Goal: Information Seeking & Learning: Learn about a topic

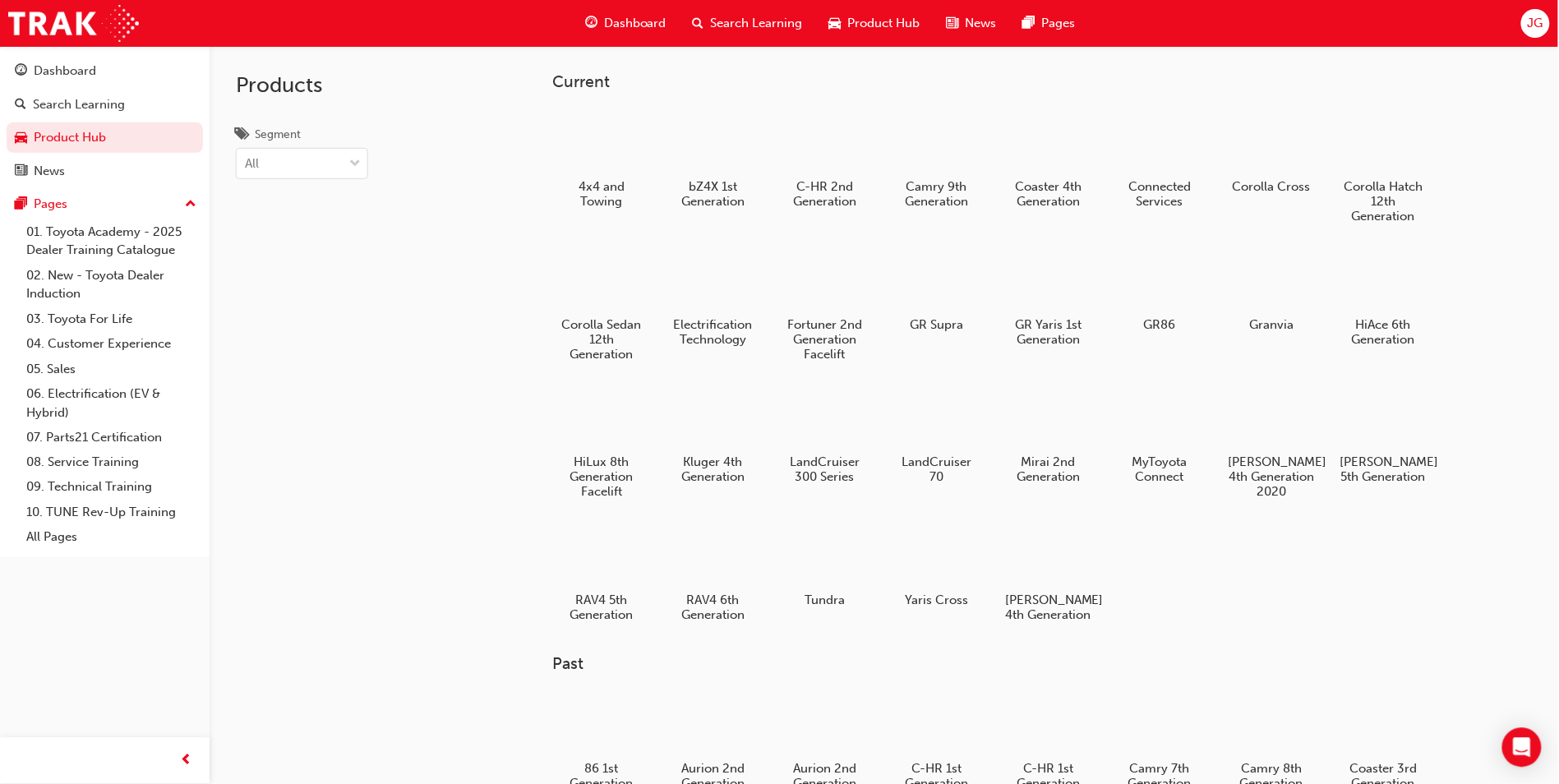
click at [718, 550] on div at bounding box center [714, 556] width 87 height 62
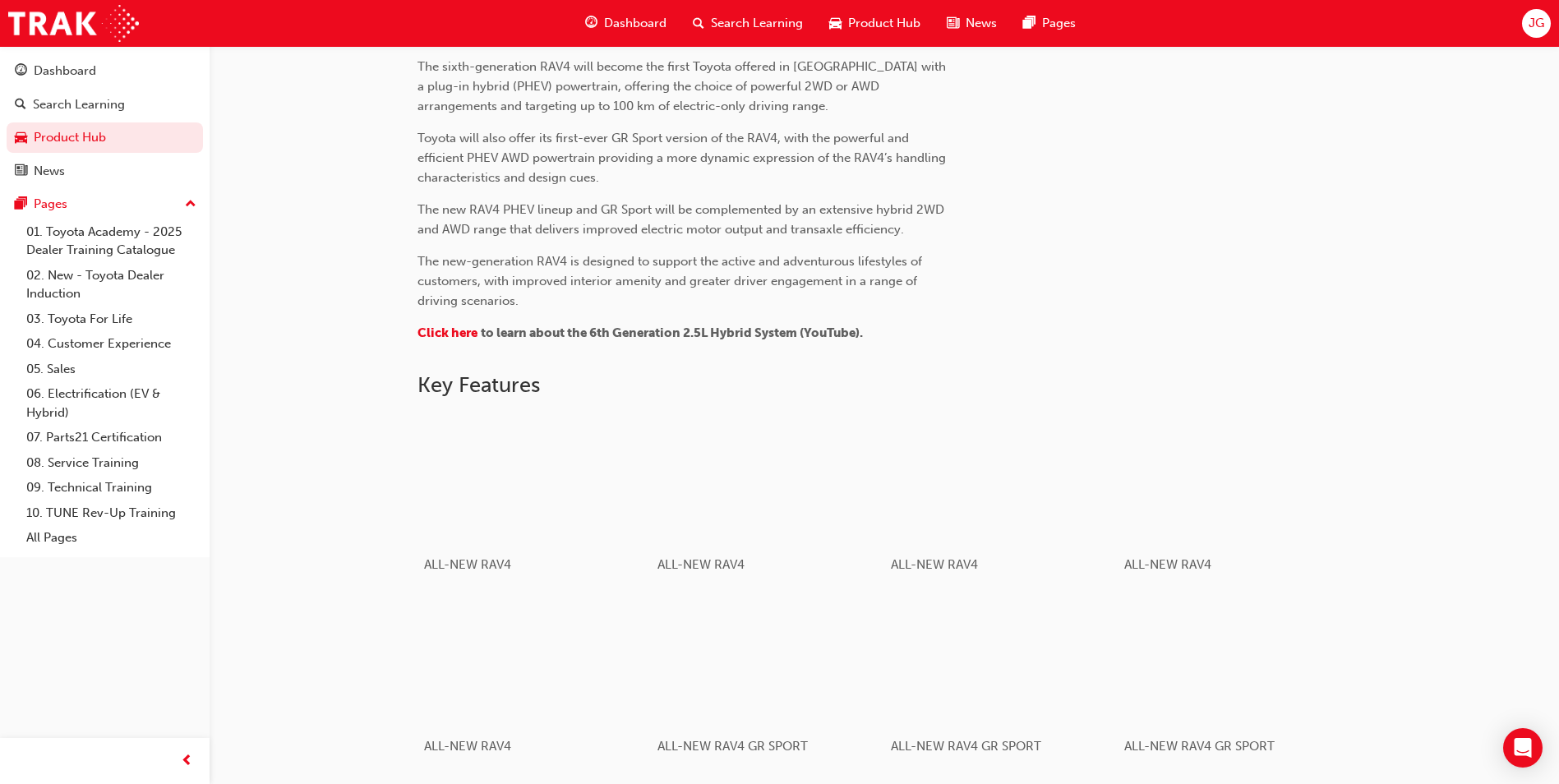
scroll to position [682, 0]
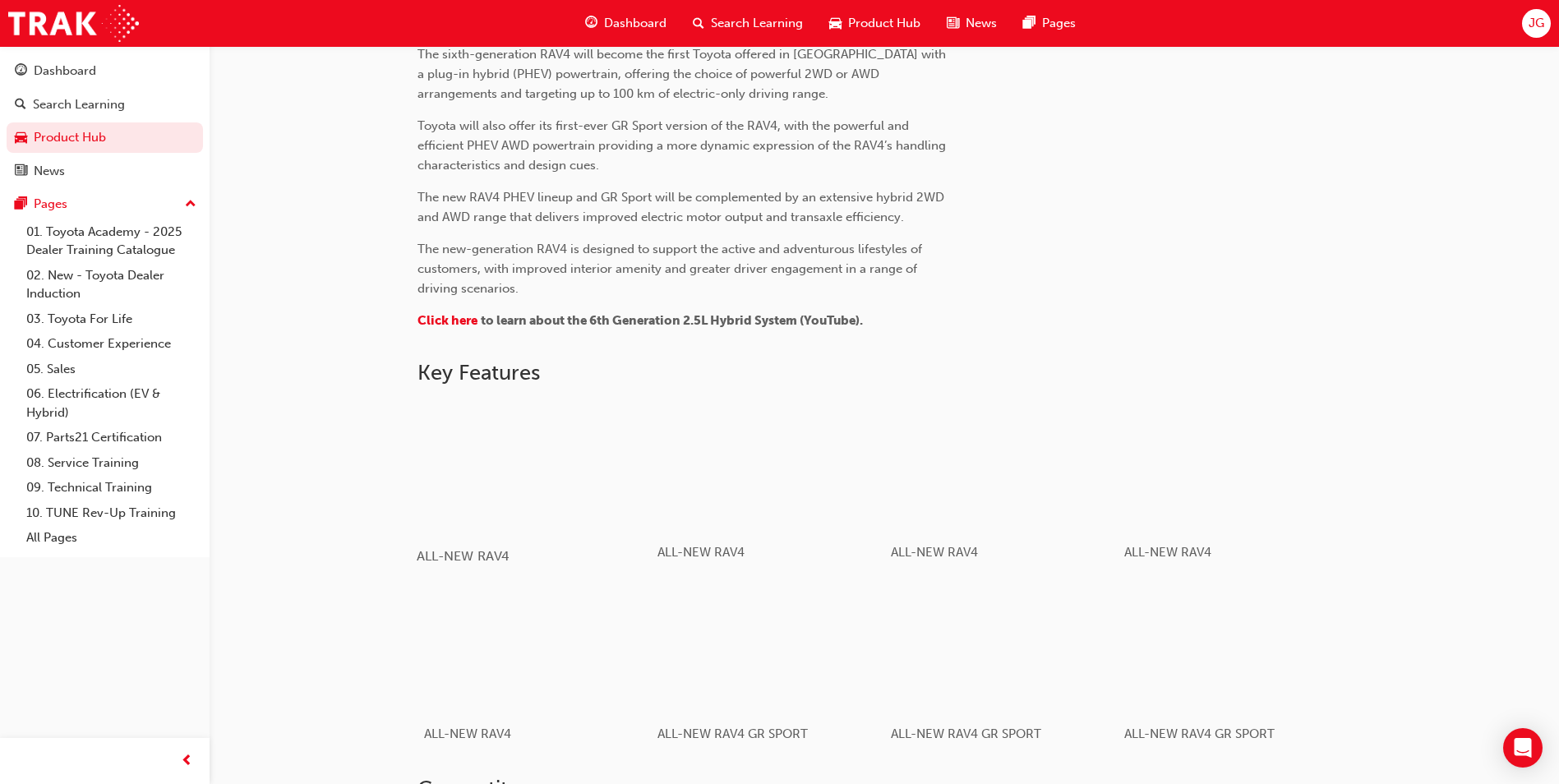
click at [523, 452] on div "button" at bounding box center [533, 465] width 234 height 132
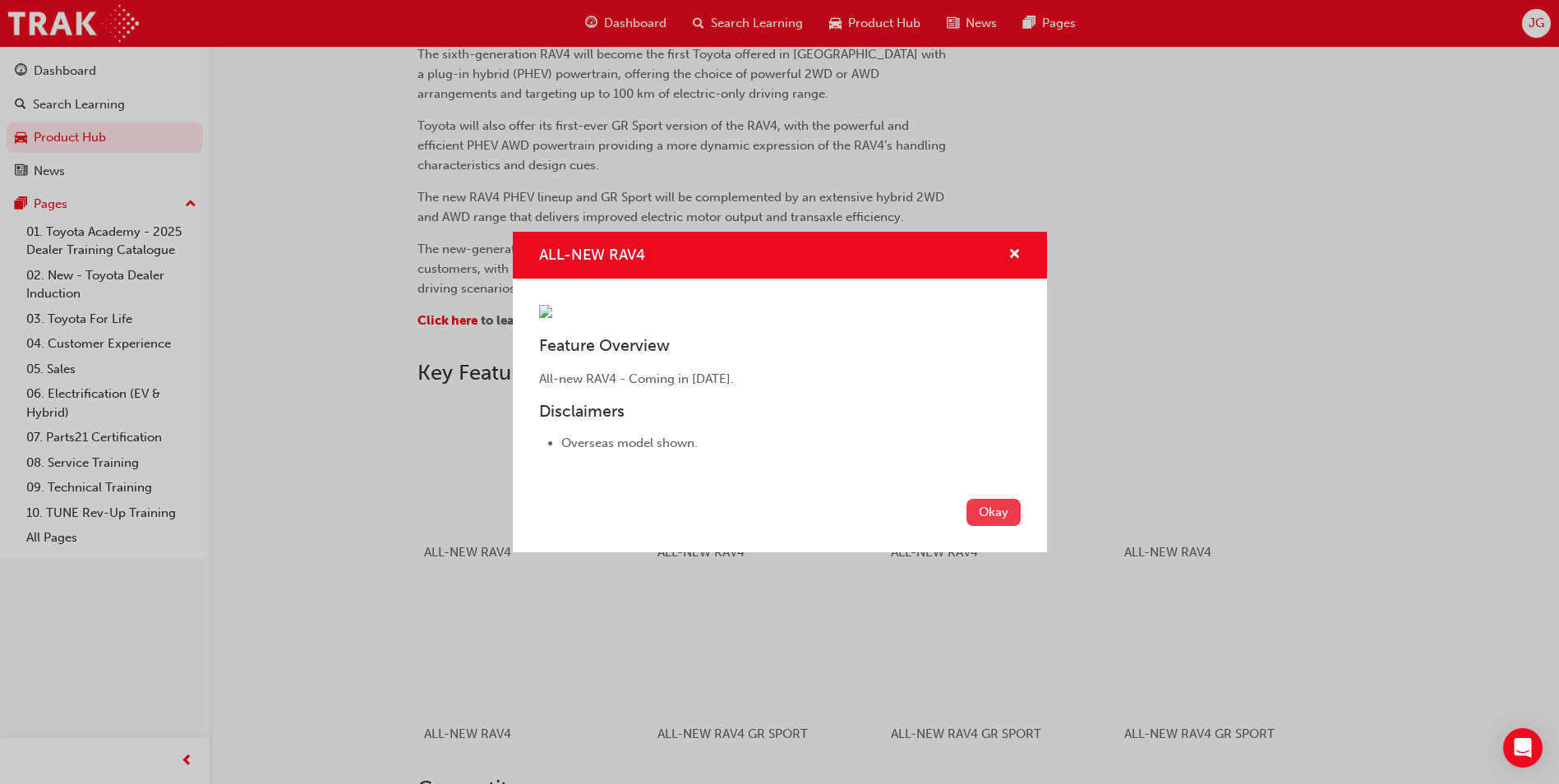
click at [1001, 526] on button "Okay" at bounding box center [993, 511] width 54 height 27
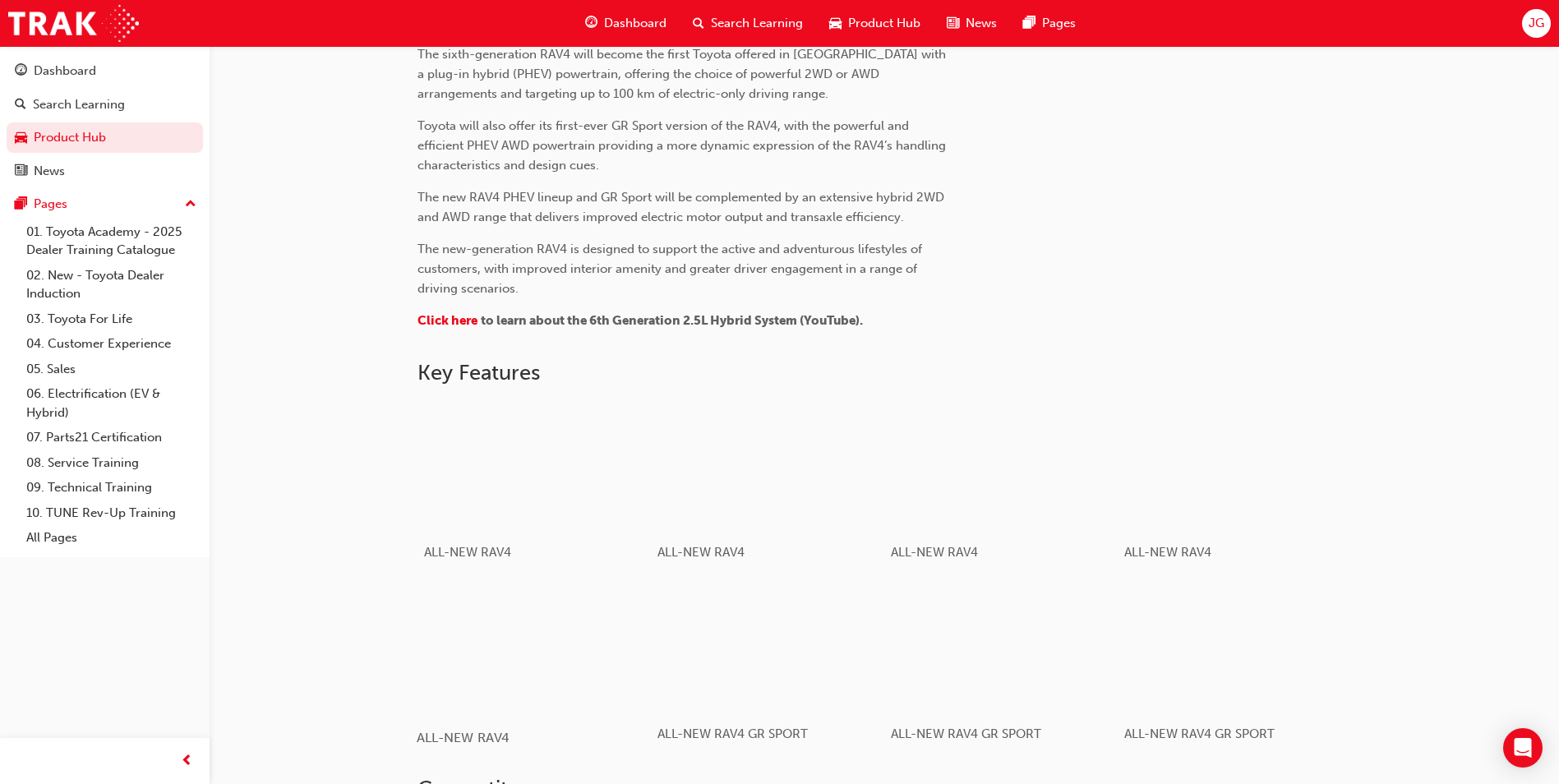
click at [628, 680] on div "button" at bounding box center [533, 647] width 234 height 132
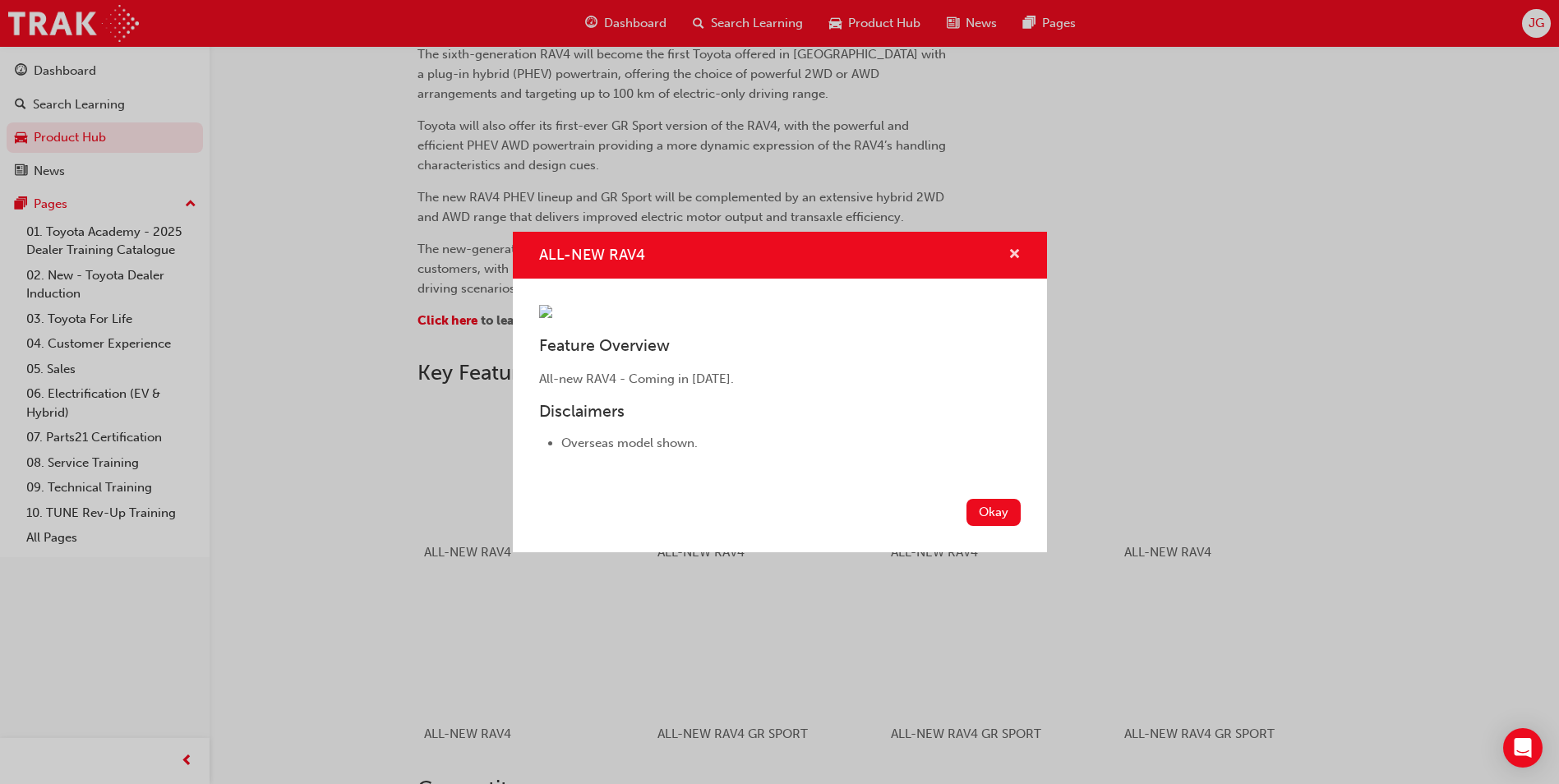
click at [1015, 248] on span "cross-icon" at bounding box center [1014, 255] width 12 height 15
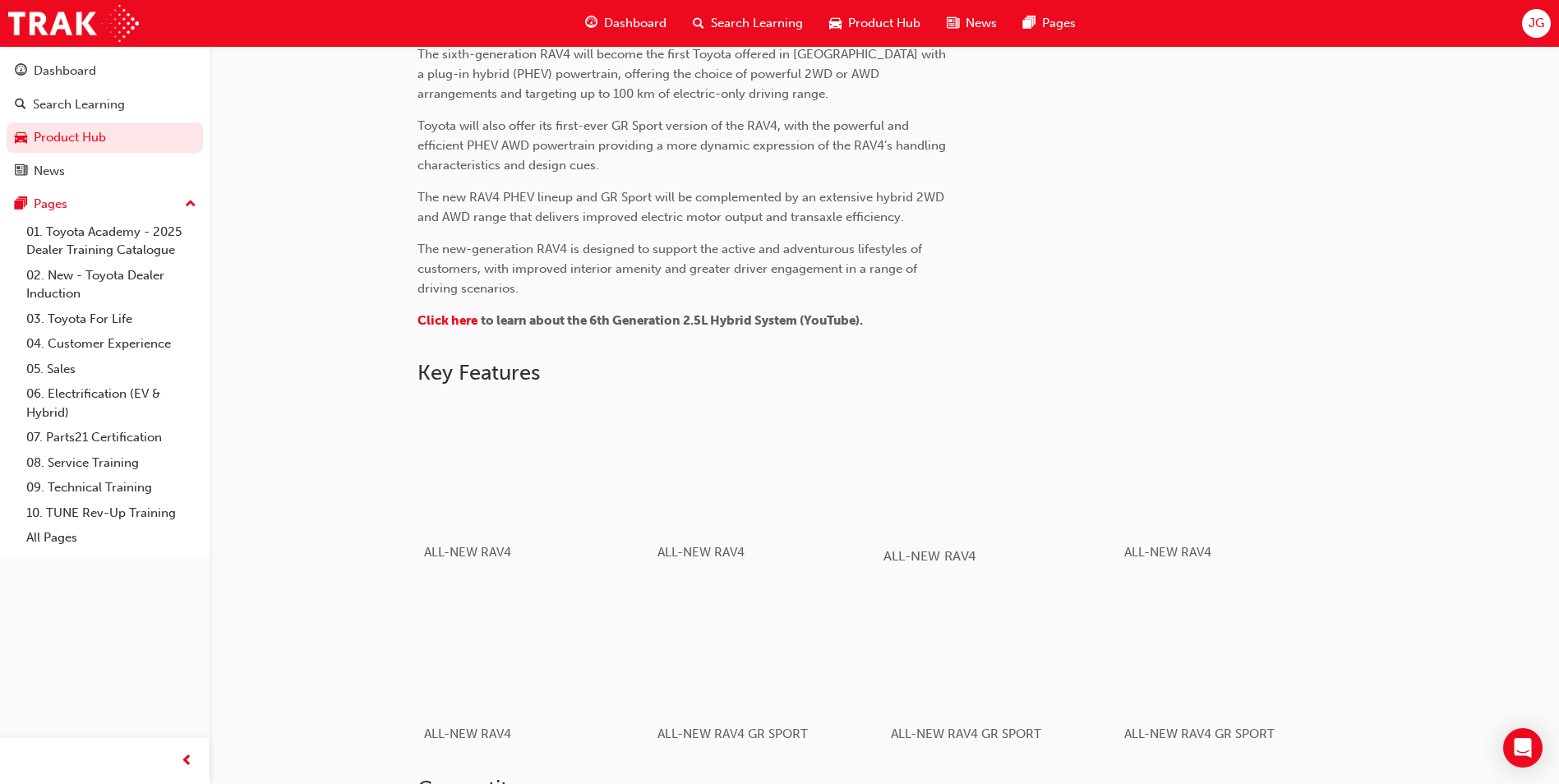
click at [1031, 513] on div "button" at bounding box center [1001, 465] width 234 height 132
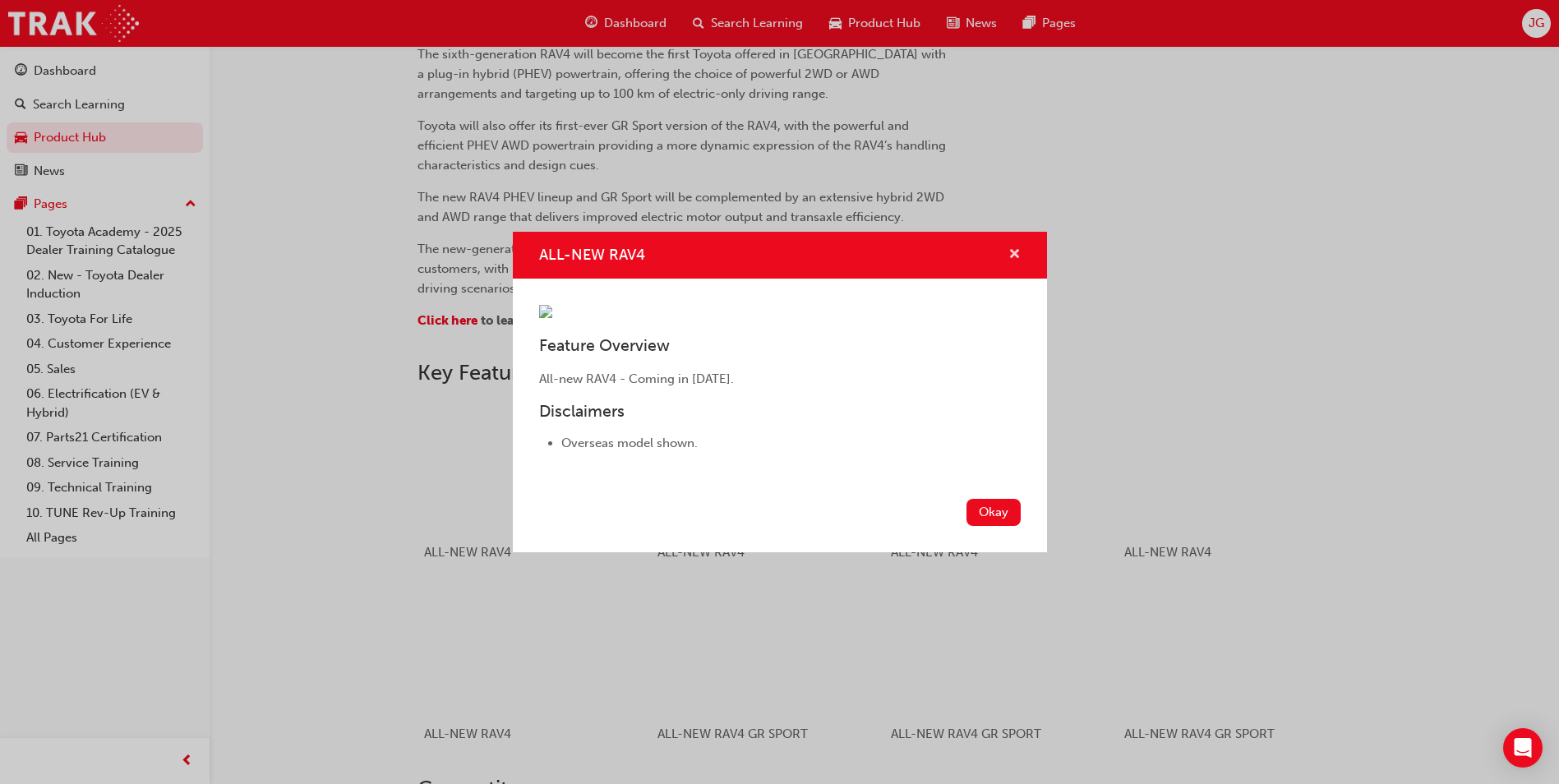
click at [1015, 248] on span "cross-icon" at bounding box center [1014, 255] width 12 height 15
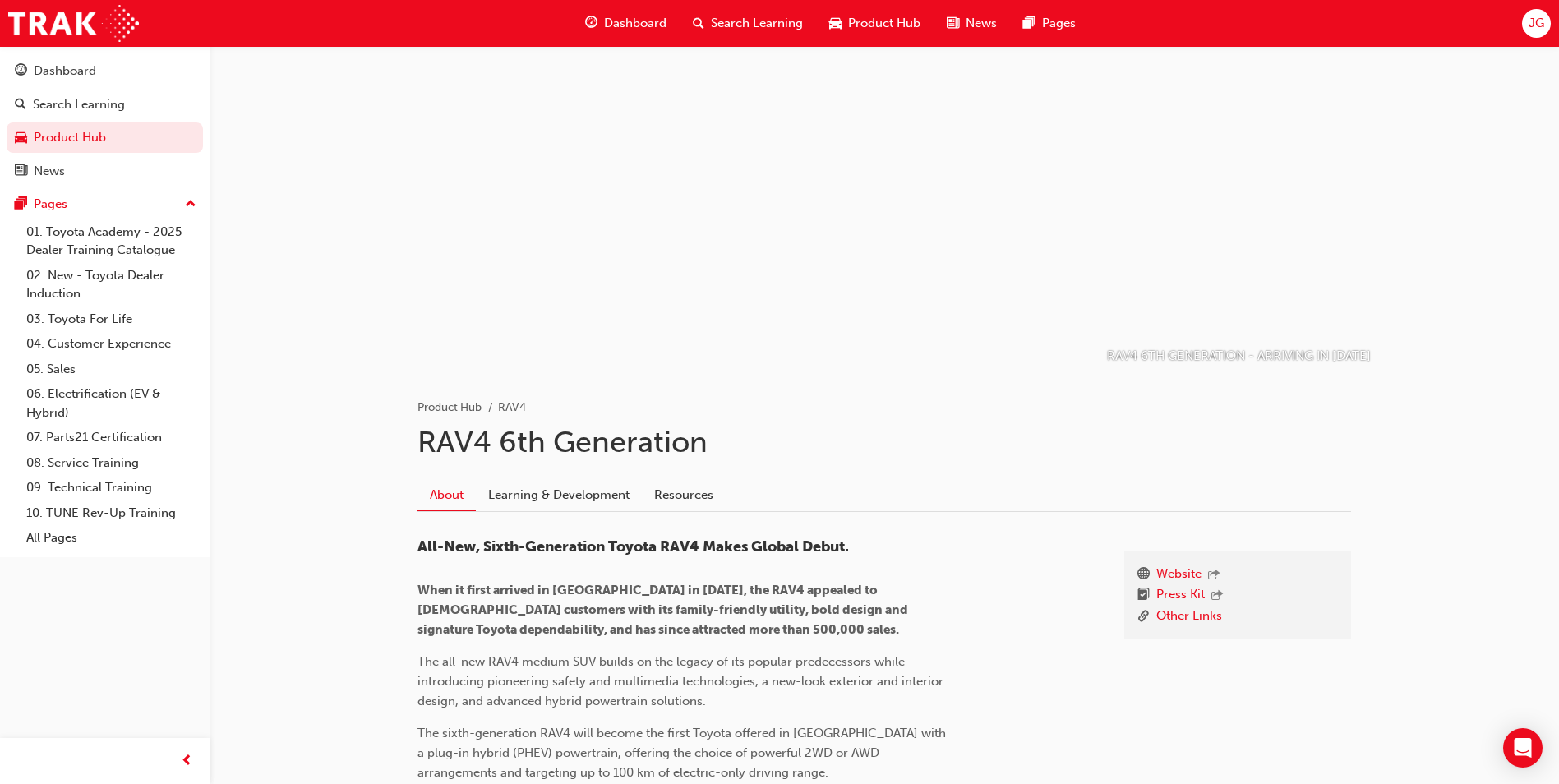
scroll to position [0, 0]
click at [557, 495] on link "Learning & Development" at bounding box center [558, 498] width 166 height 31
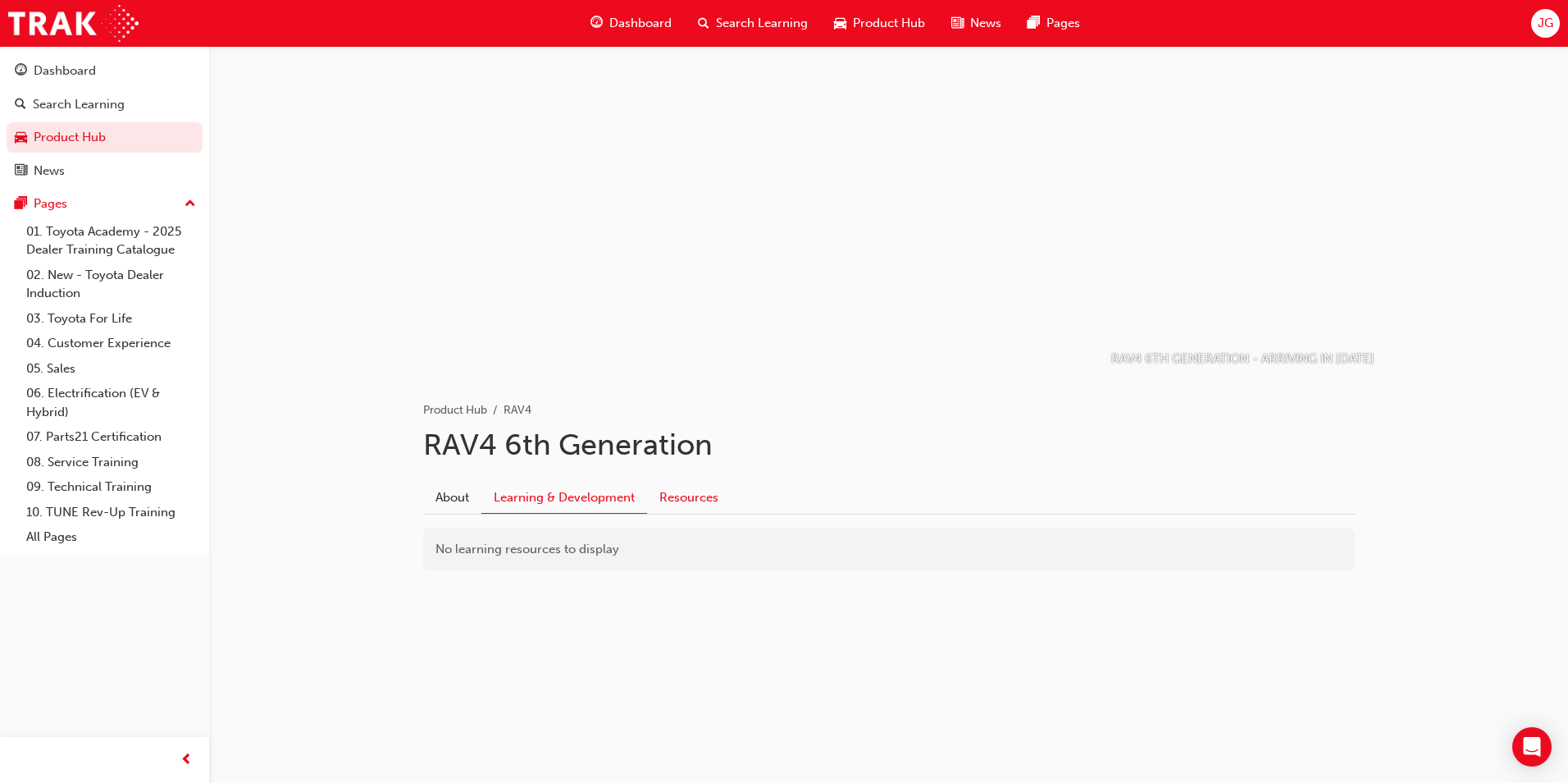
click at [684, 495] on link "Resources" at bounding box center [689, 498] width 84 height 31
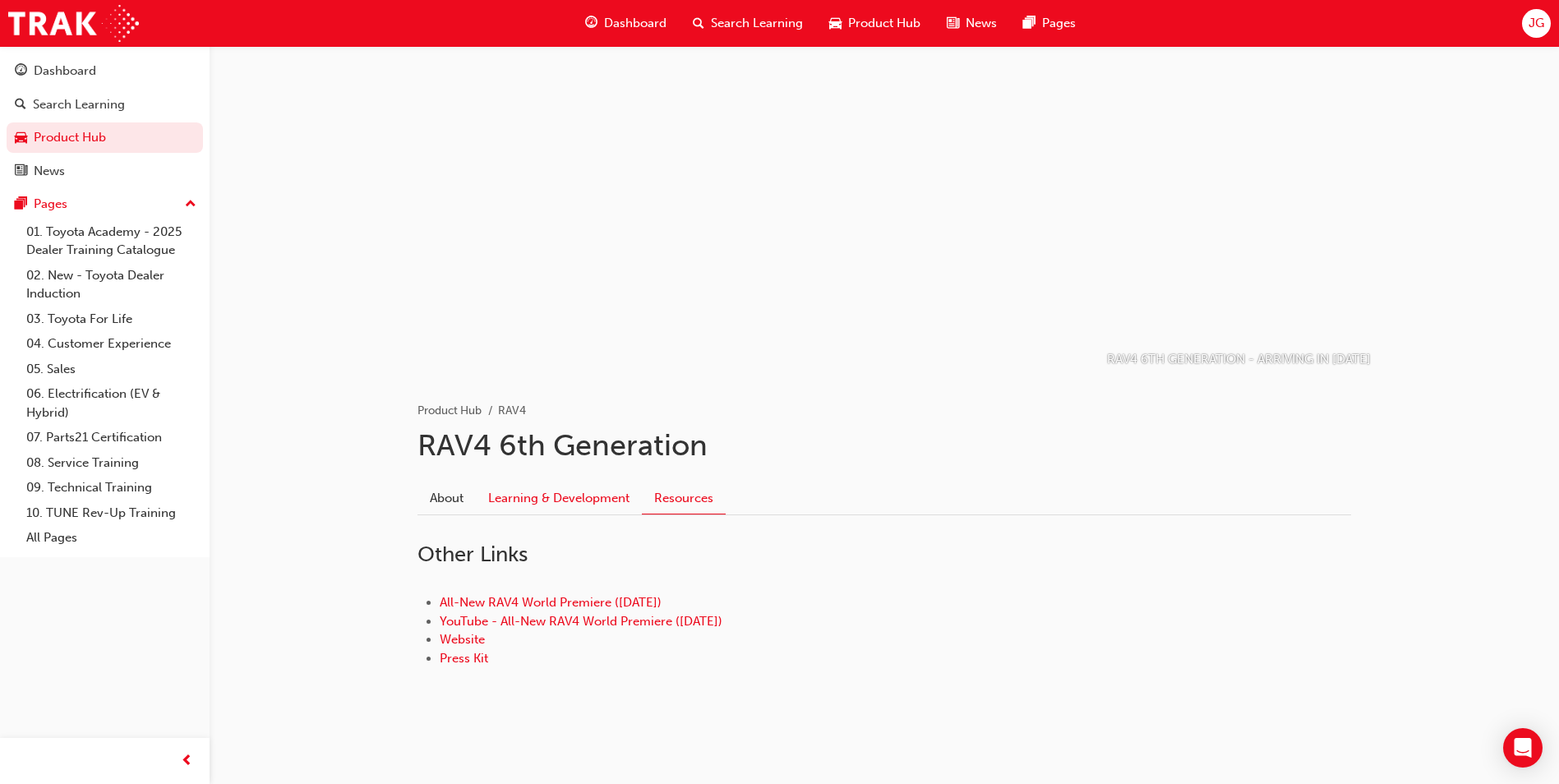
click at [571, 494] on link "Learning & Development" at bounding box center [558, 498] width 166 height 31
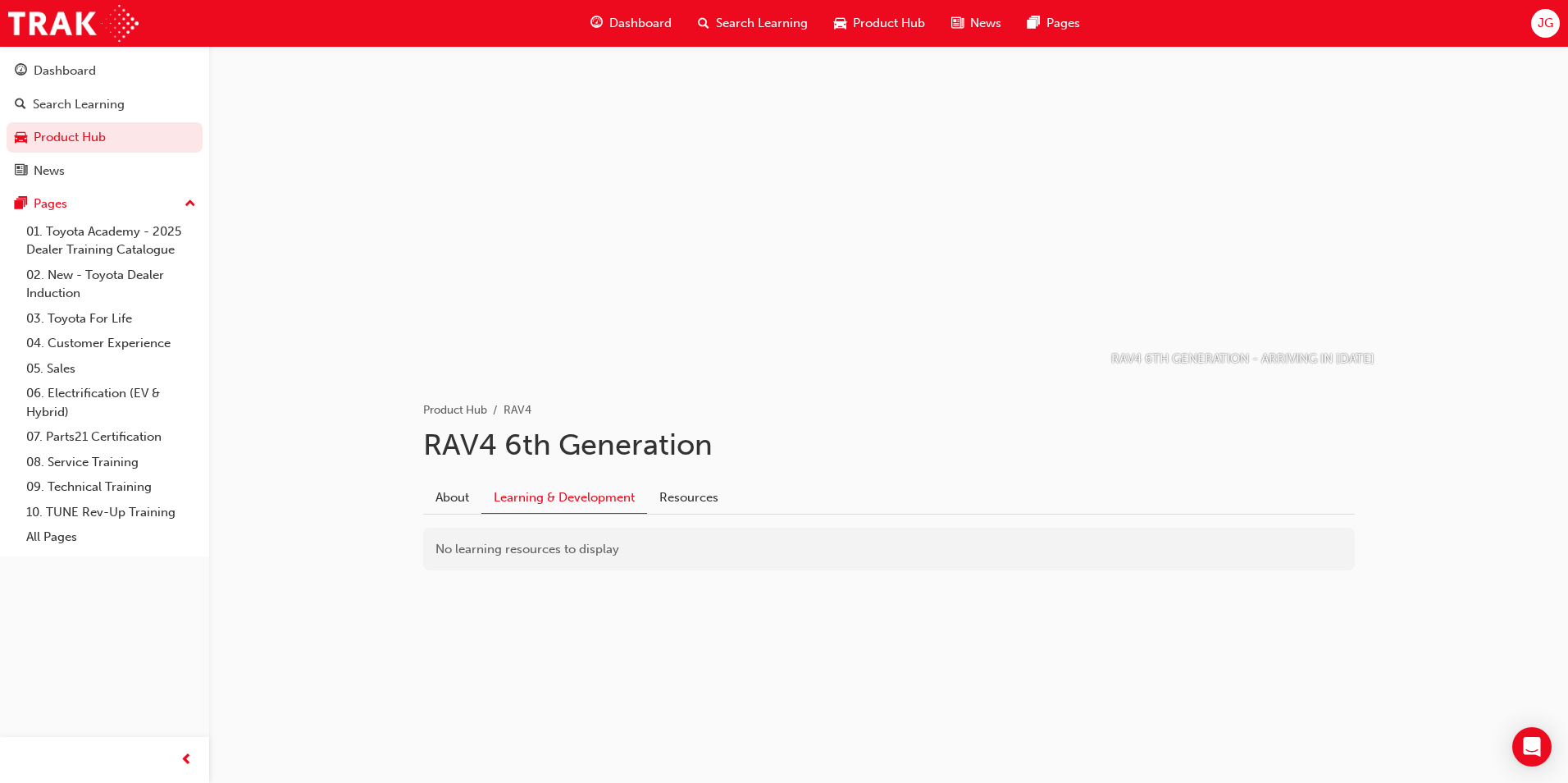
click at [652, 33] on div "Dashboard" at bounding box center [631, 23] width 108 height 34
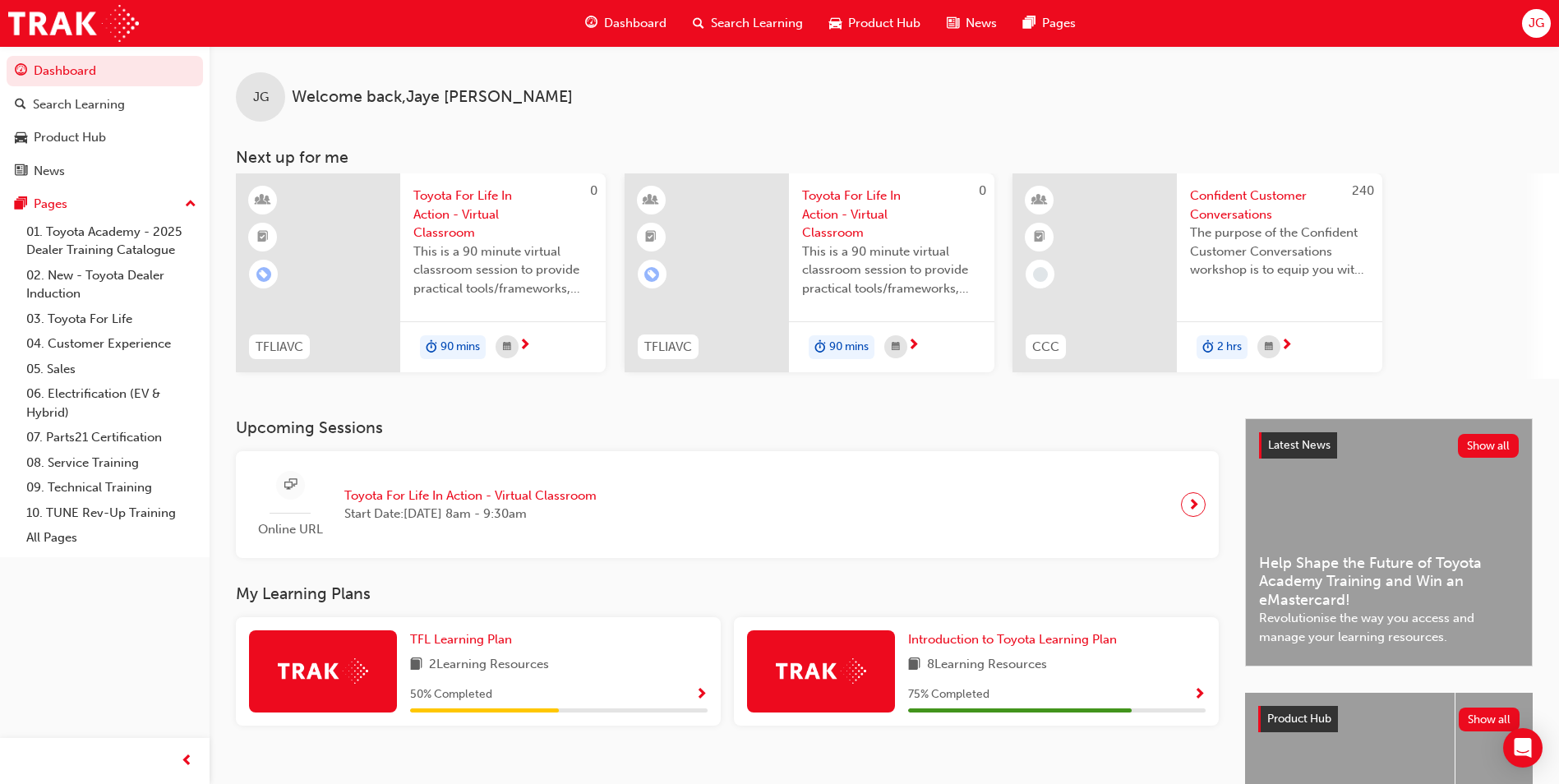
click at [875, 14] on span "Product Hub" at bounding box center [884, 23] width 72 height 19
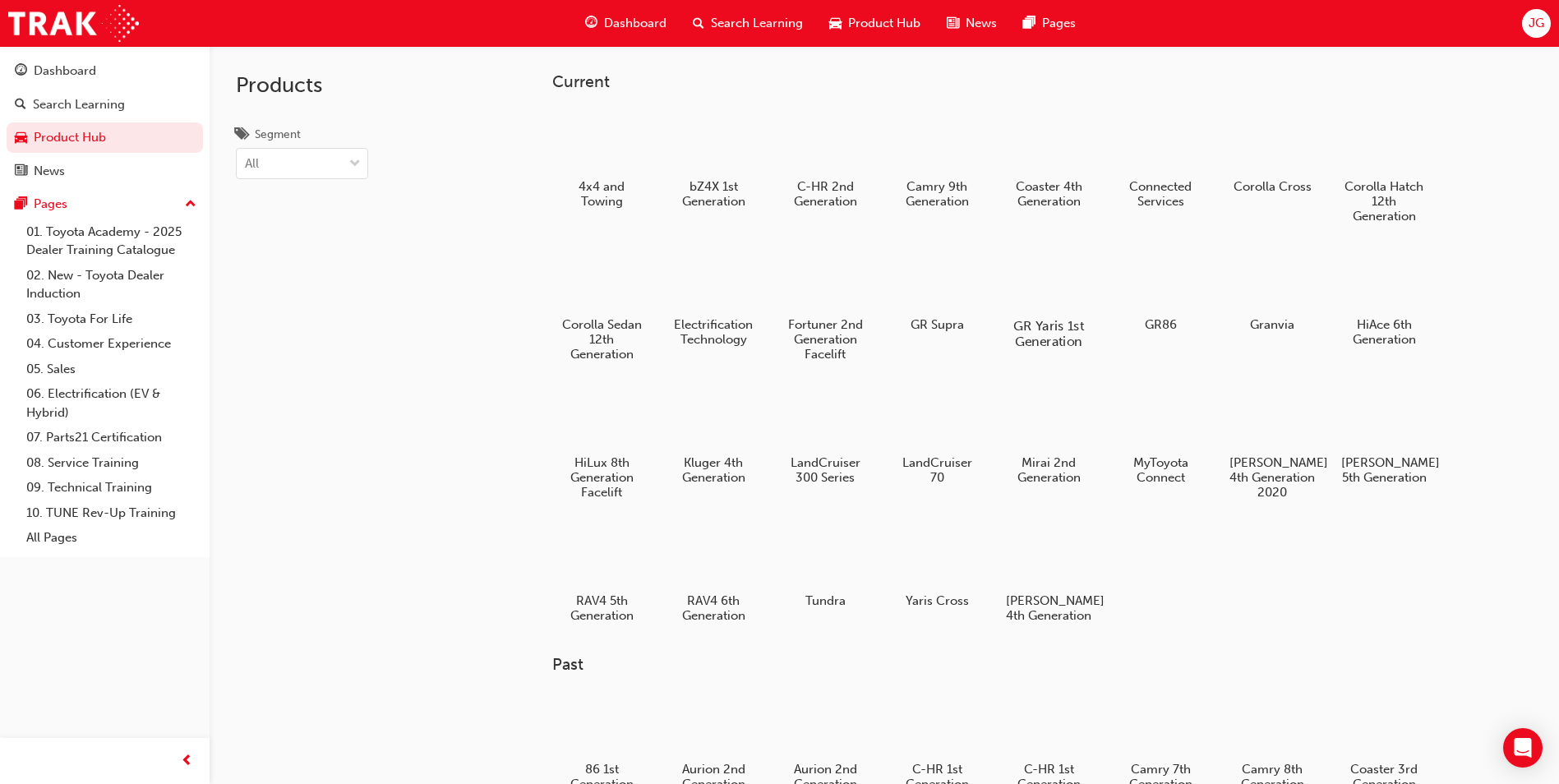
click at [1019, 275] on div at bounding box center [1049, 278] width 91 height 65
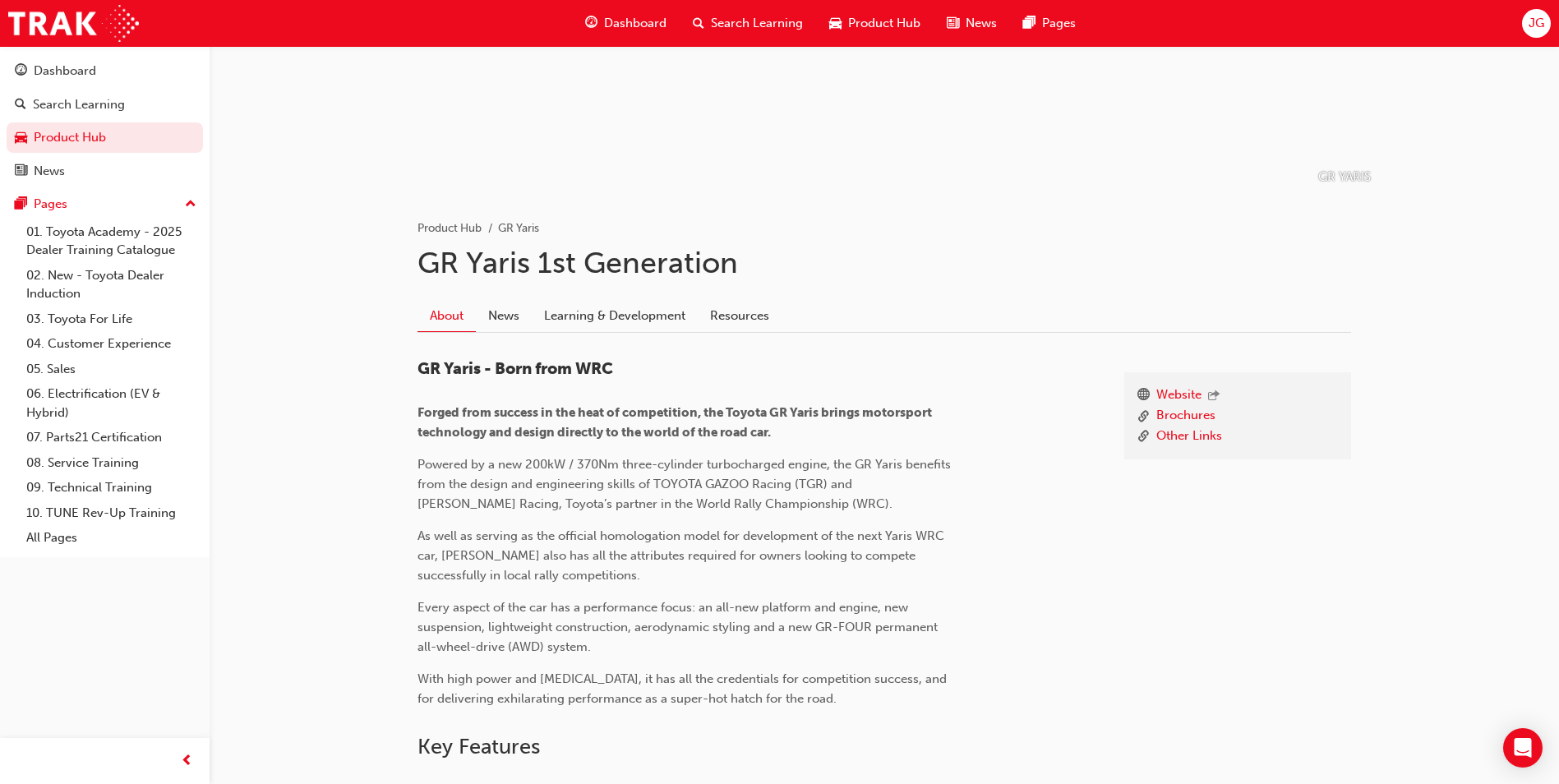
scroll to position [181, 0]
click at [624, 323] on link "Learning & Development" at bounding box center [615, 316] width 166 height 31
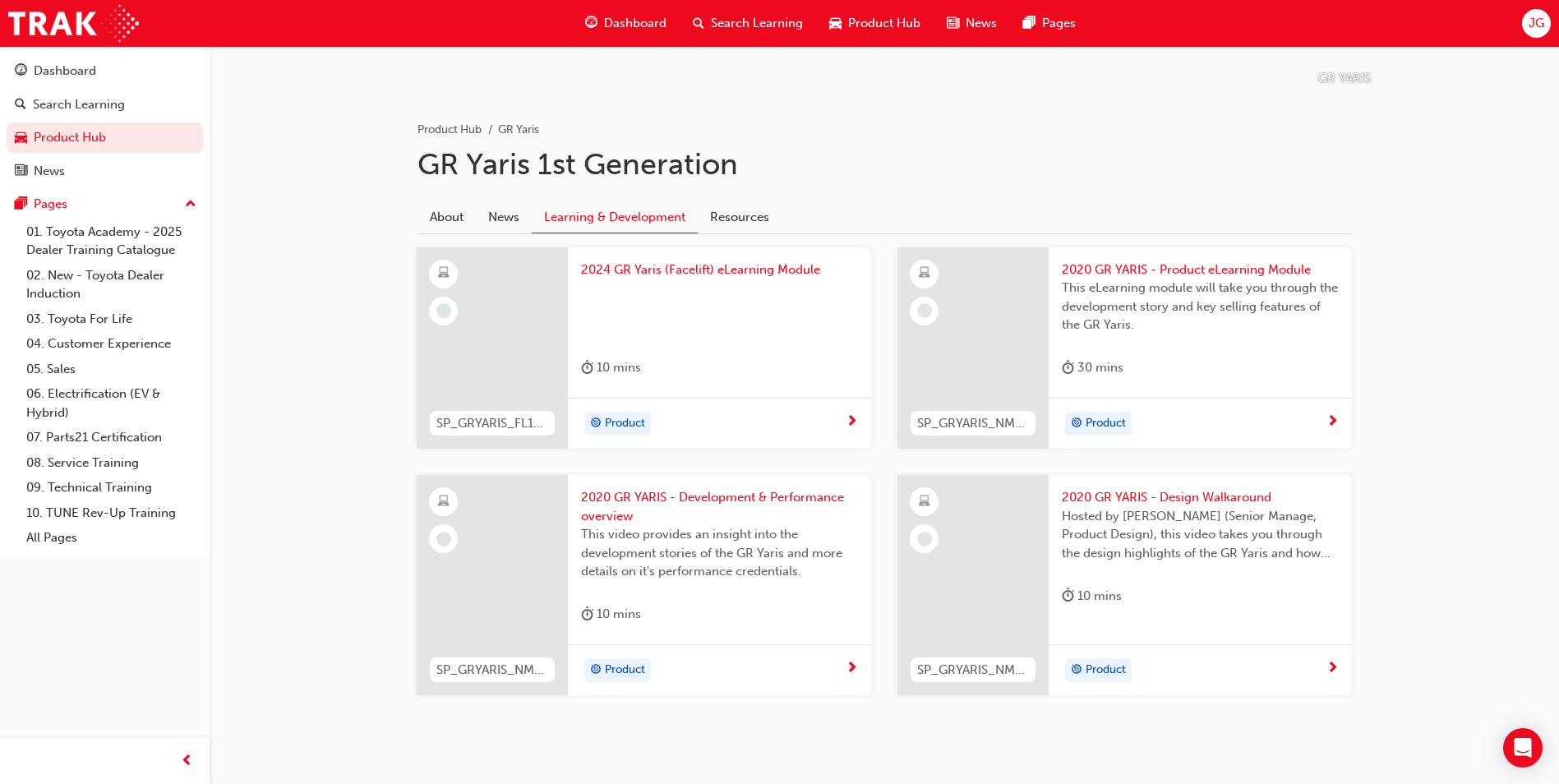
scroll to position [292, 0]
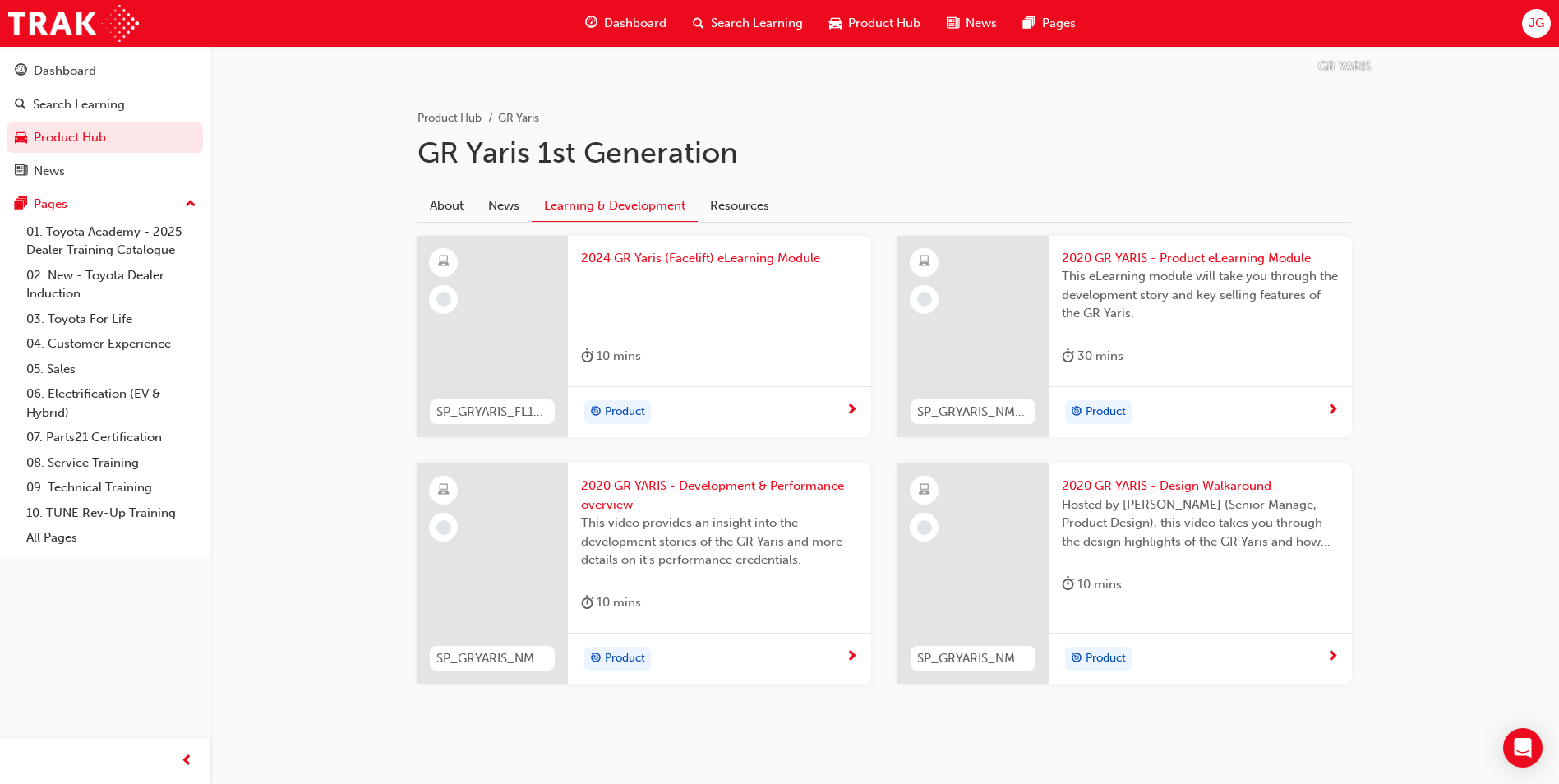
click at [686, 257] on span "2024 GR Yaris (Facelift) eLearning Module" at bounding box center [720, 258] width 277 height 19
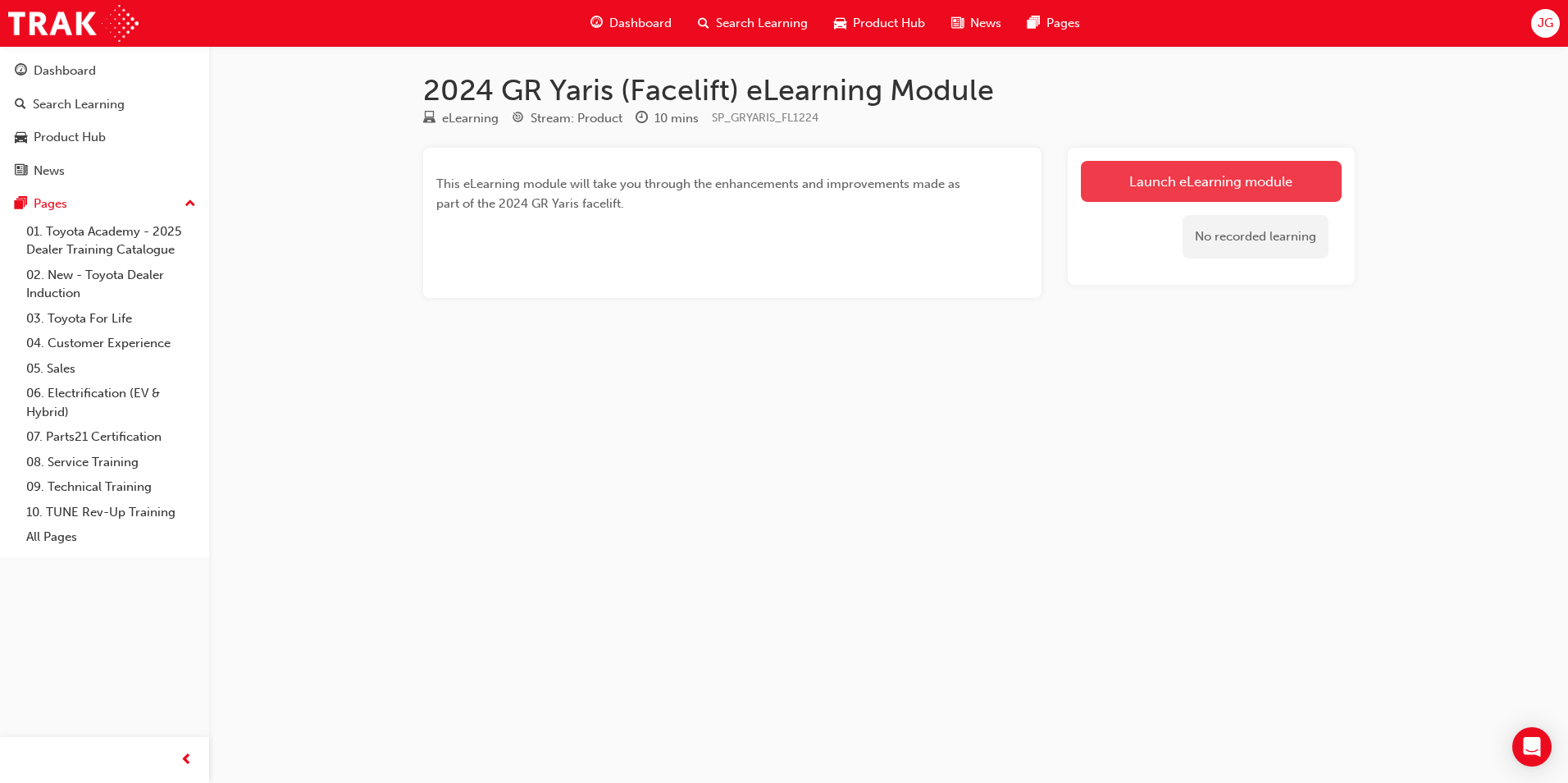
click at [1137, 190] on link "Launch eLearning module" at bounding box center [1211, 181] width 261 height 41
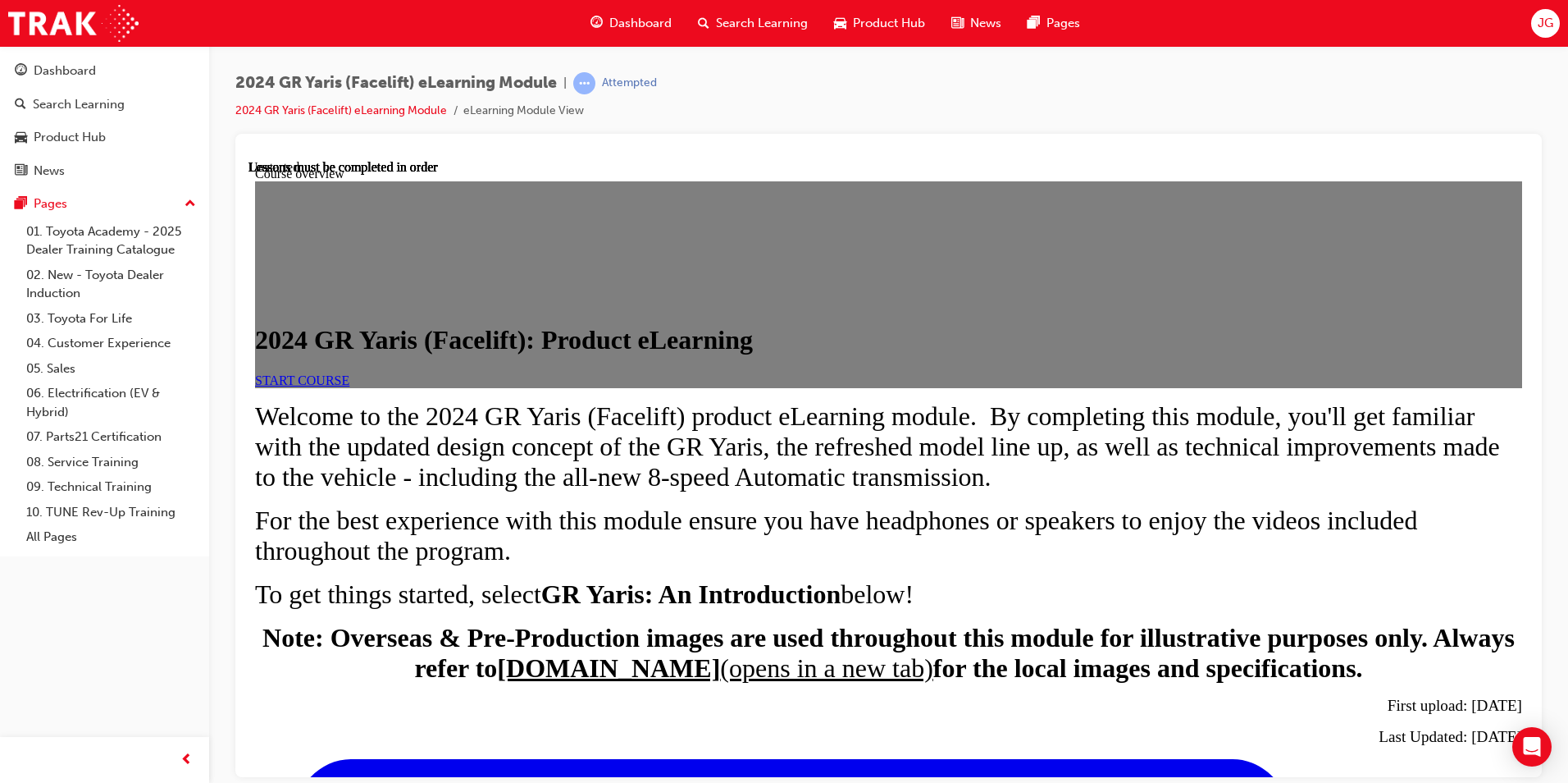
click at [349, 386] on link "START COURSE" at bounding box center [302, 379] width 95 height 14
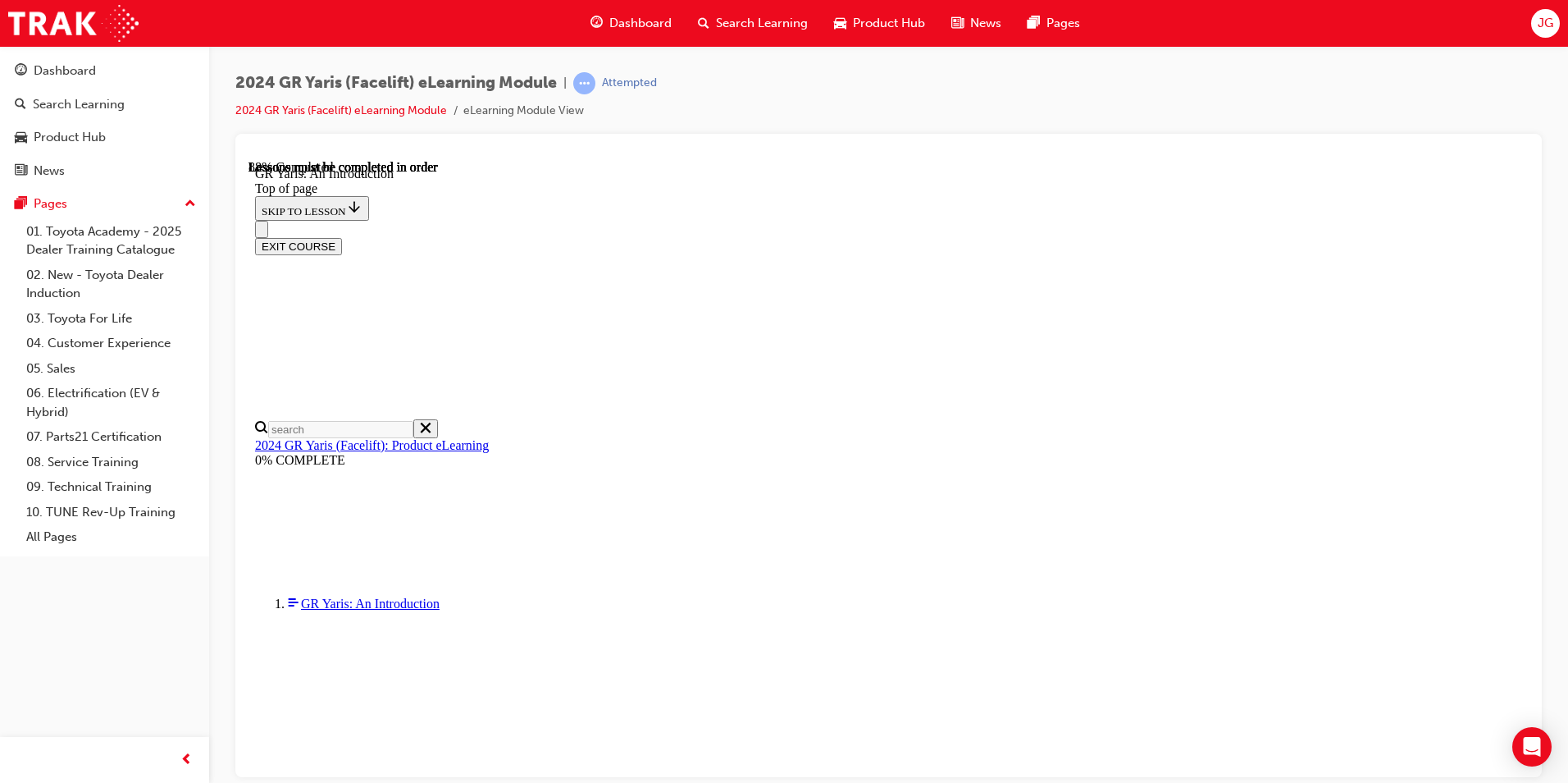
scroll to position [2470, 0]
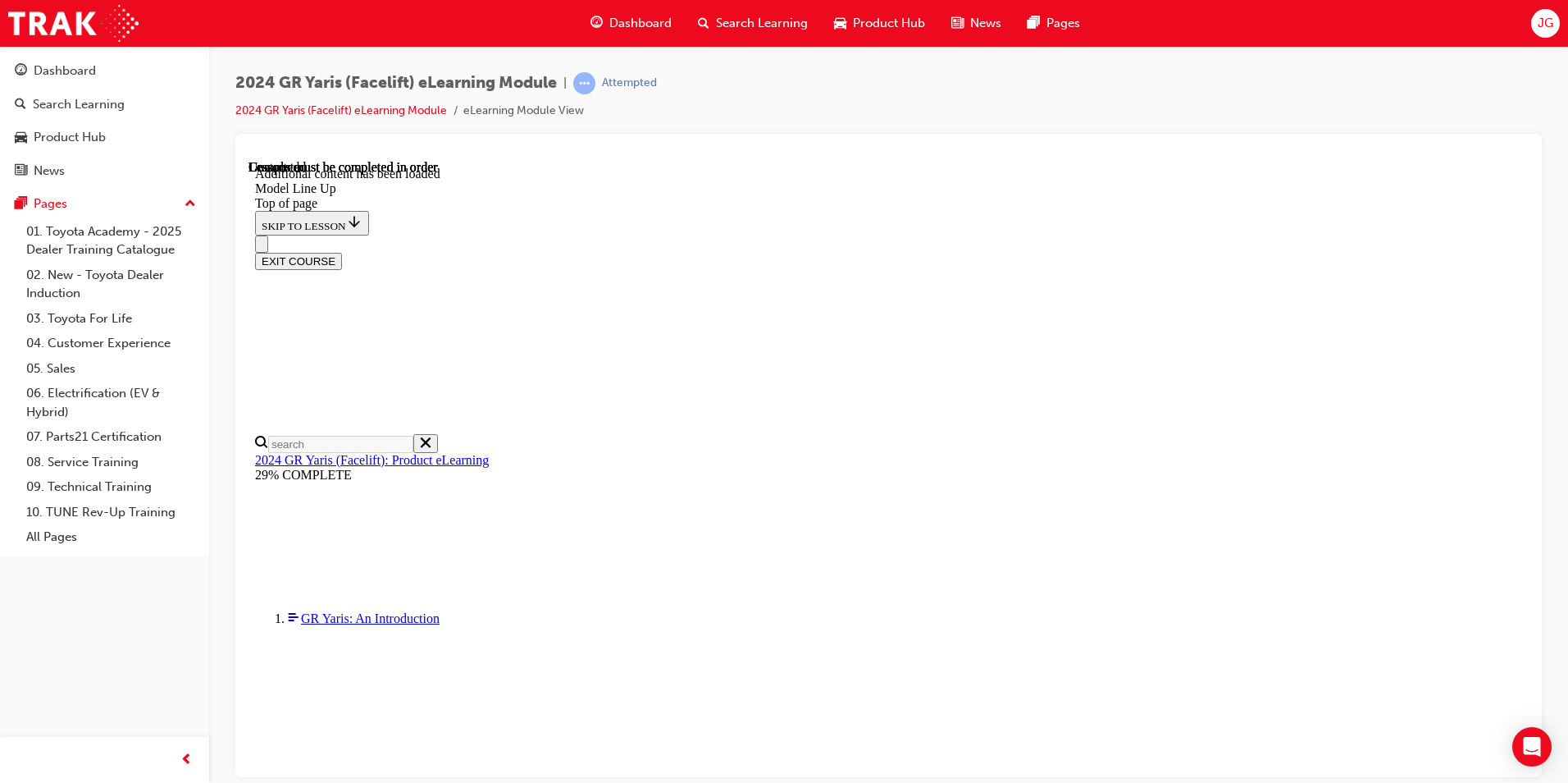
scroll to position [2576, 0]
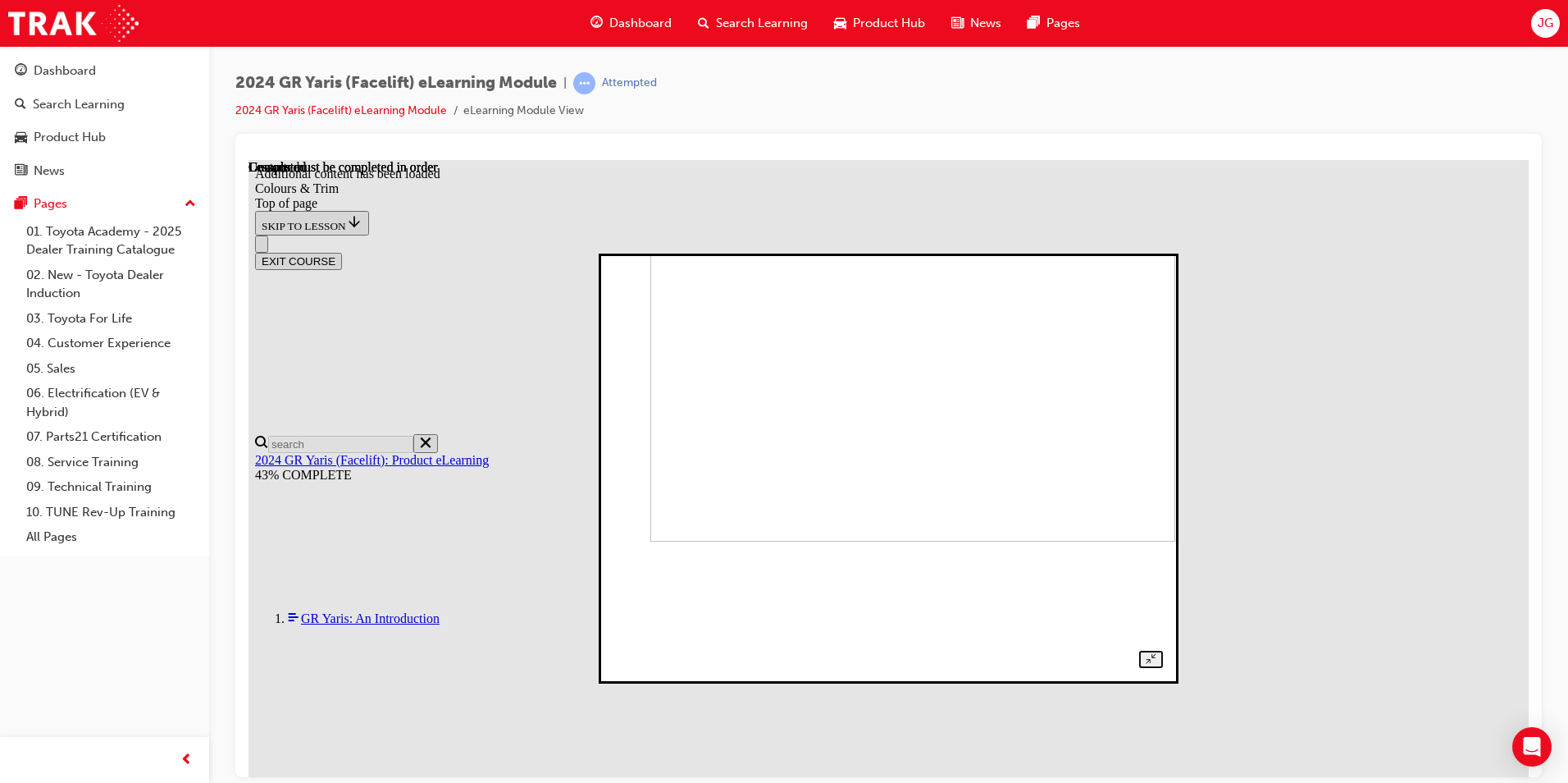
click at [731, 541] on img at bounding box center [912, 344] width 525 height 394
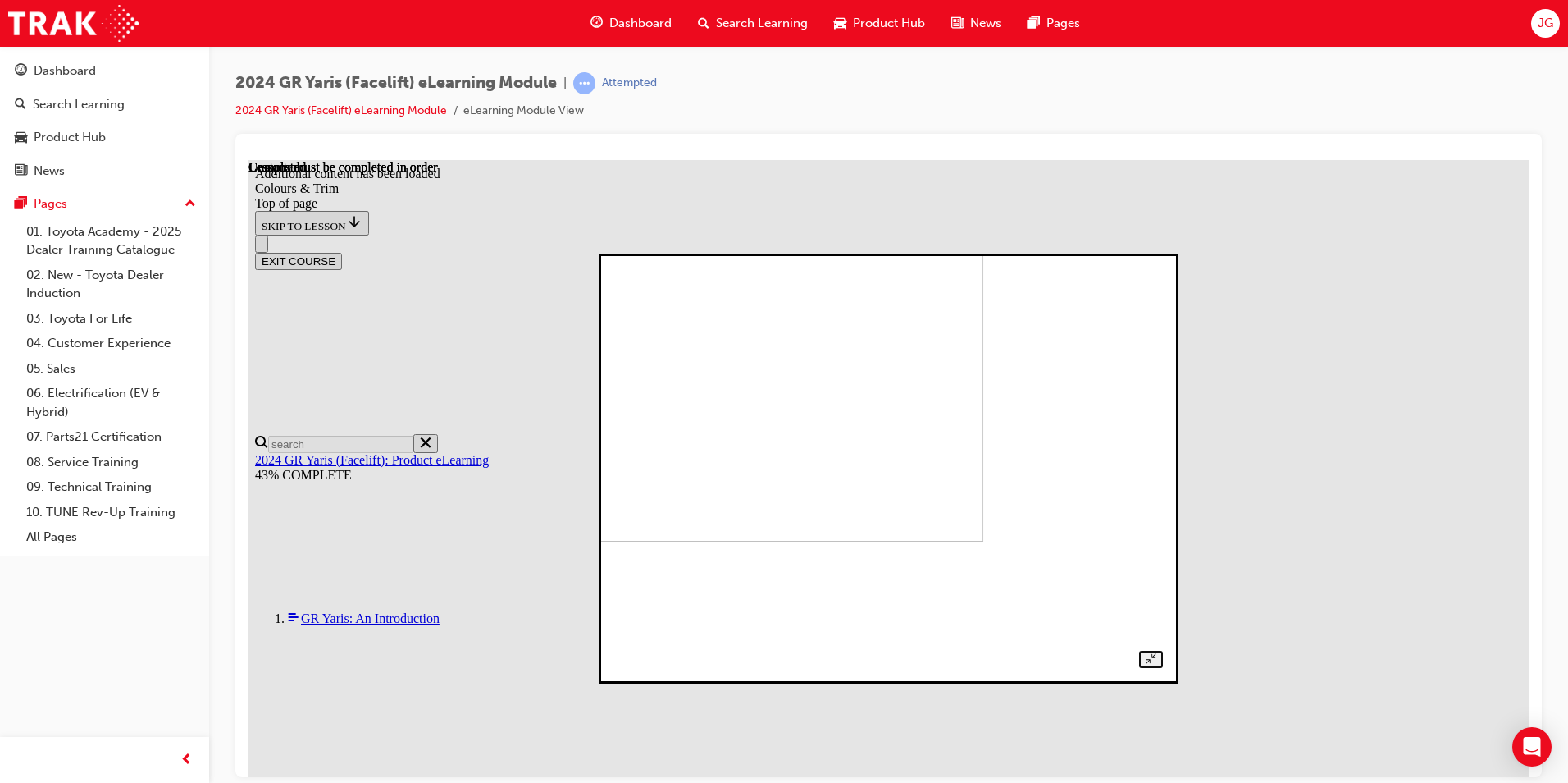
click at [891, 541] on img at bounding box center [721, 344] width 525 height 394
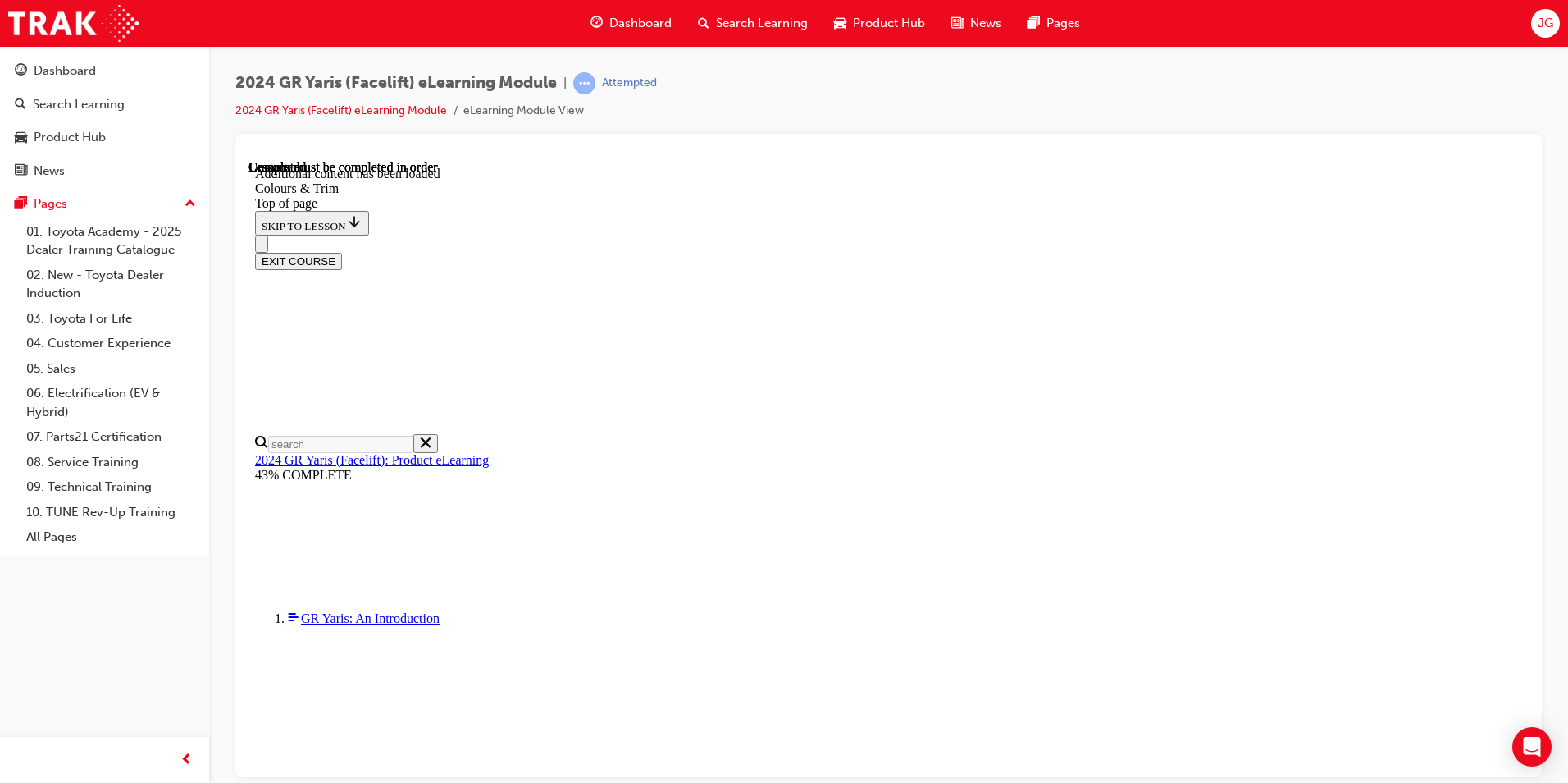
scroll to position [651, 0]
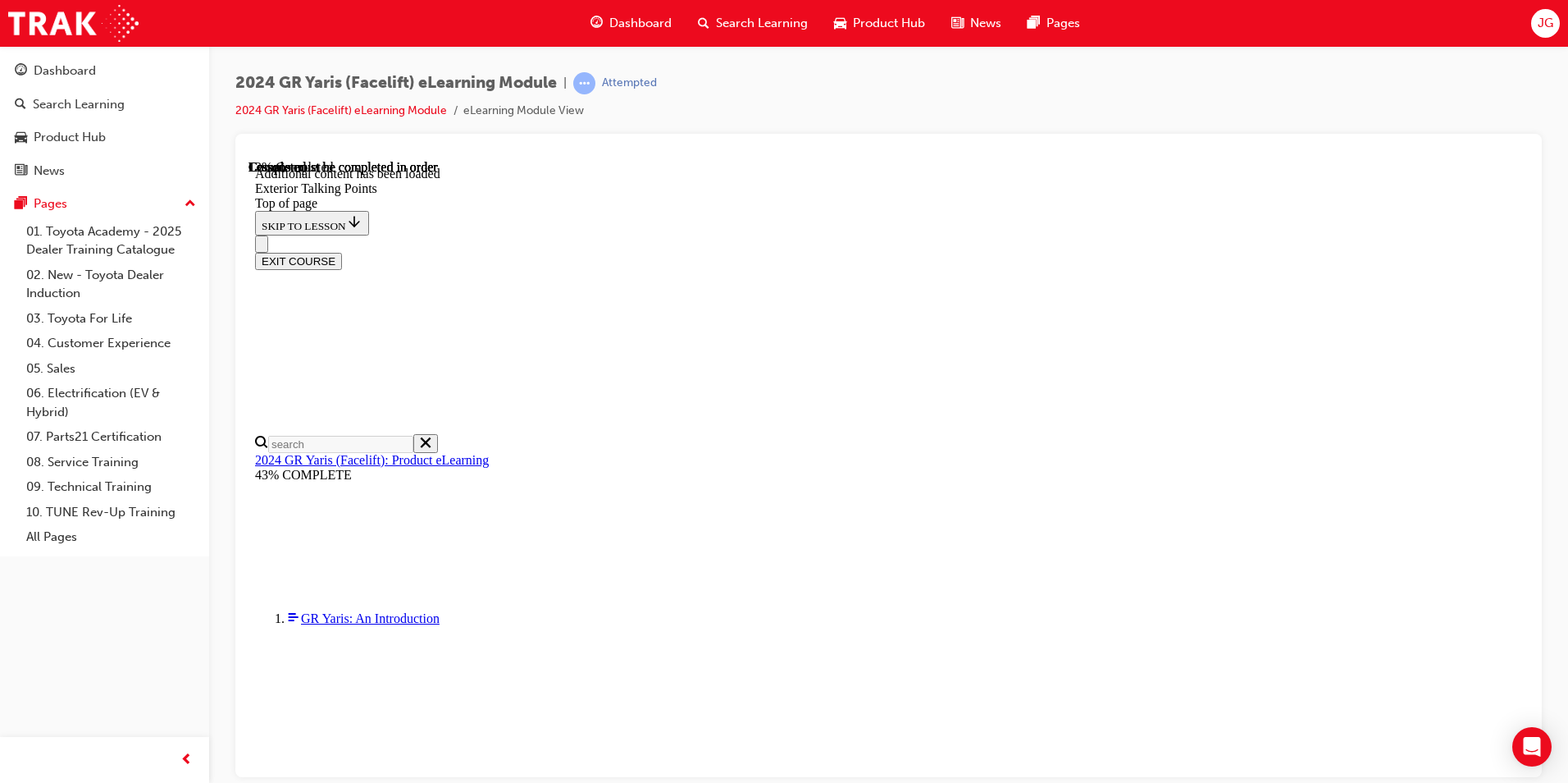
scroll to position [383, 0]
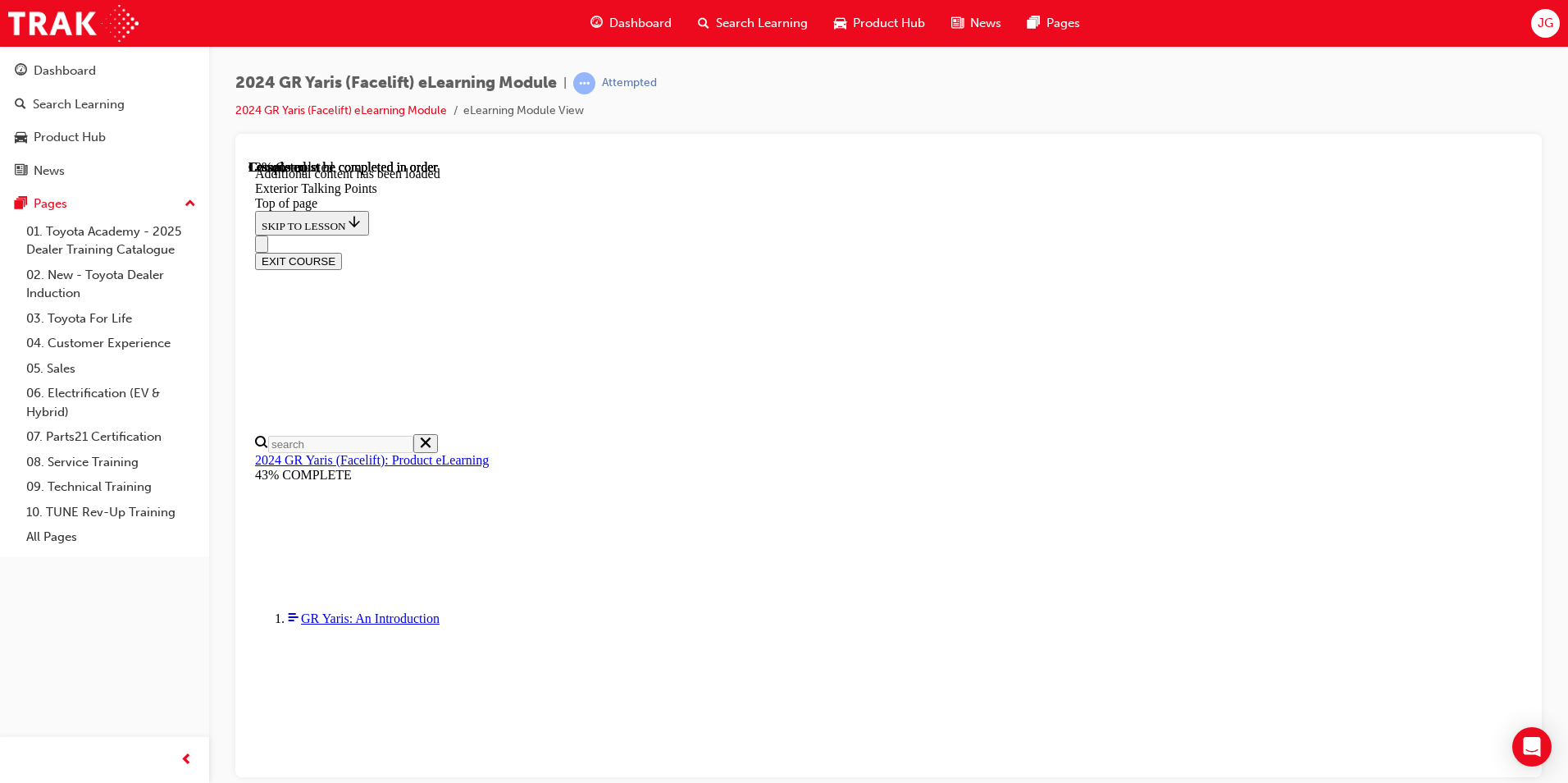
scroll to position [114, 0]
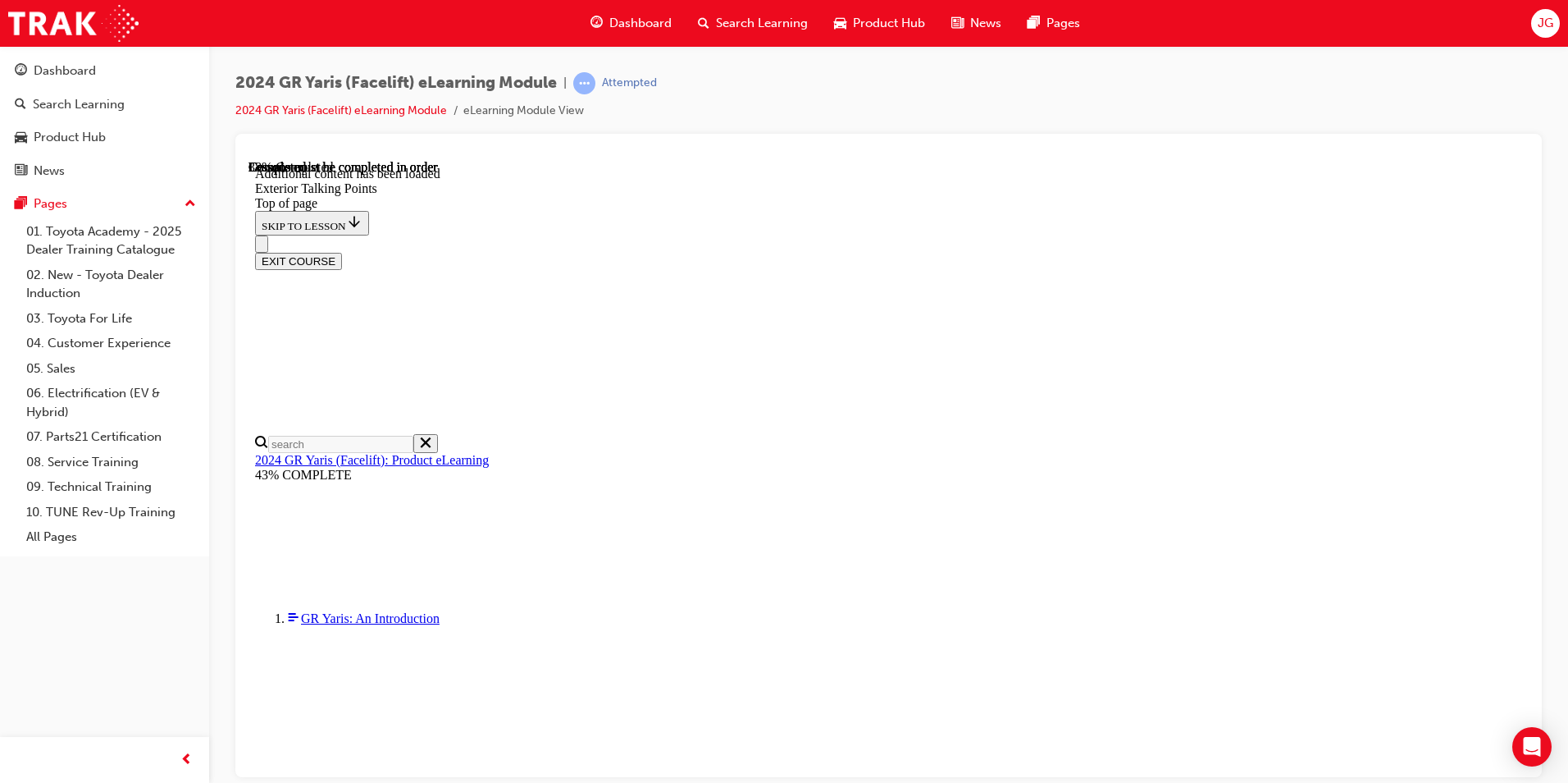
scroll to position [1699, 0]
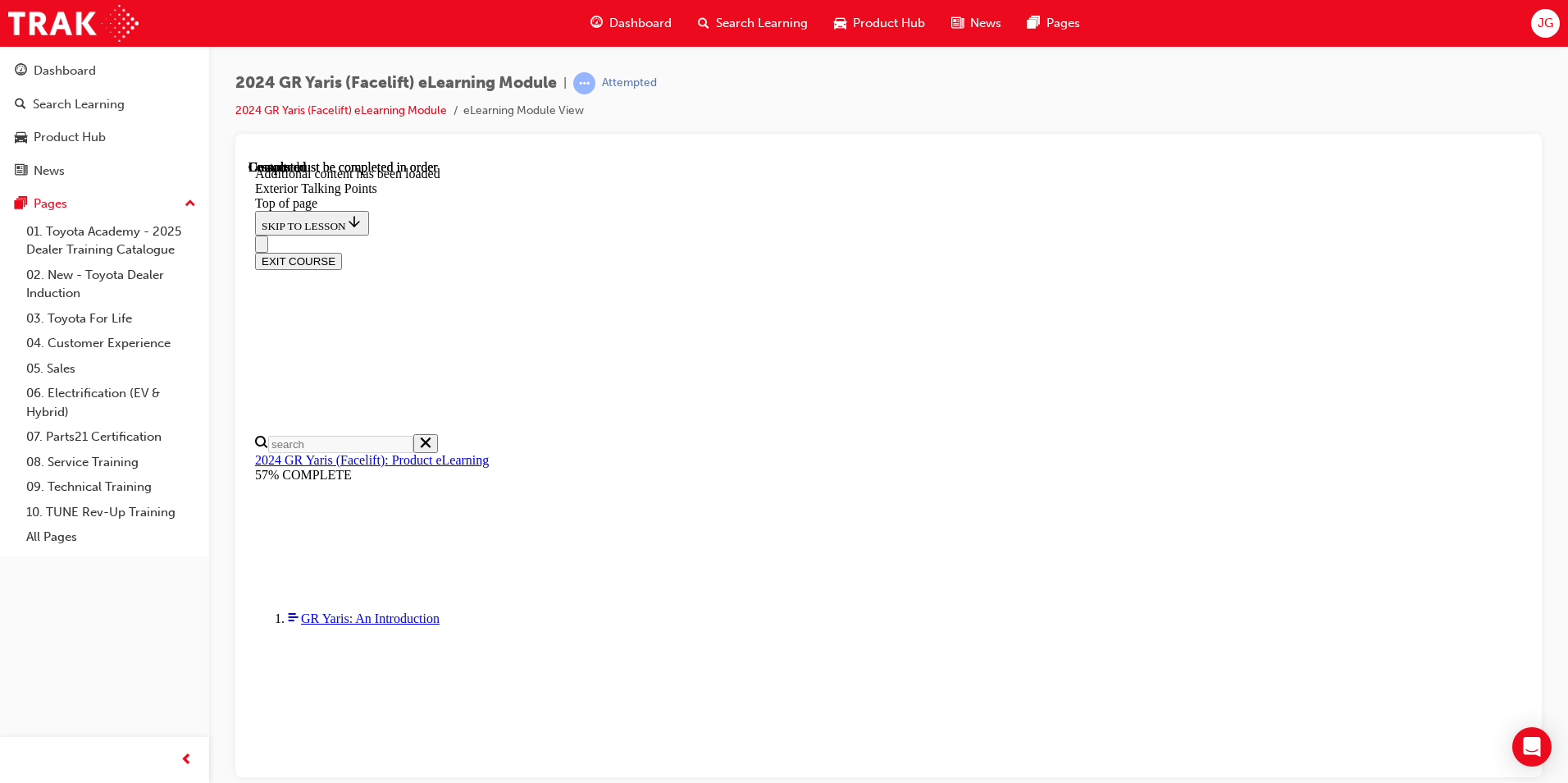
scroll to position [3735, 0]
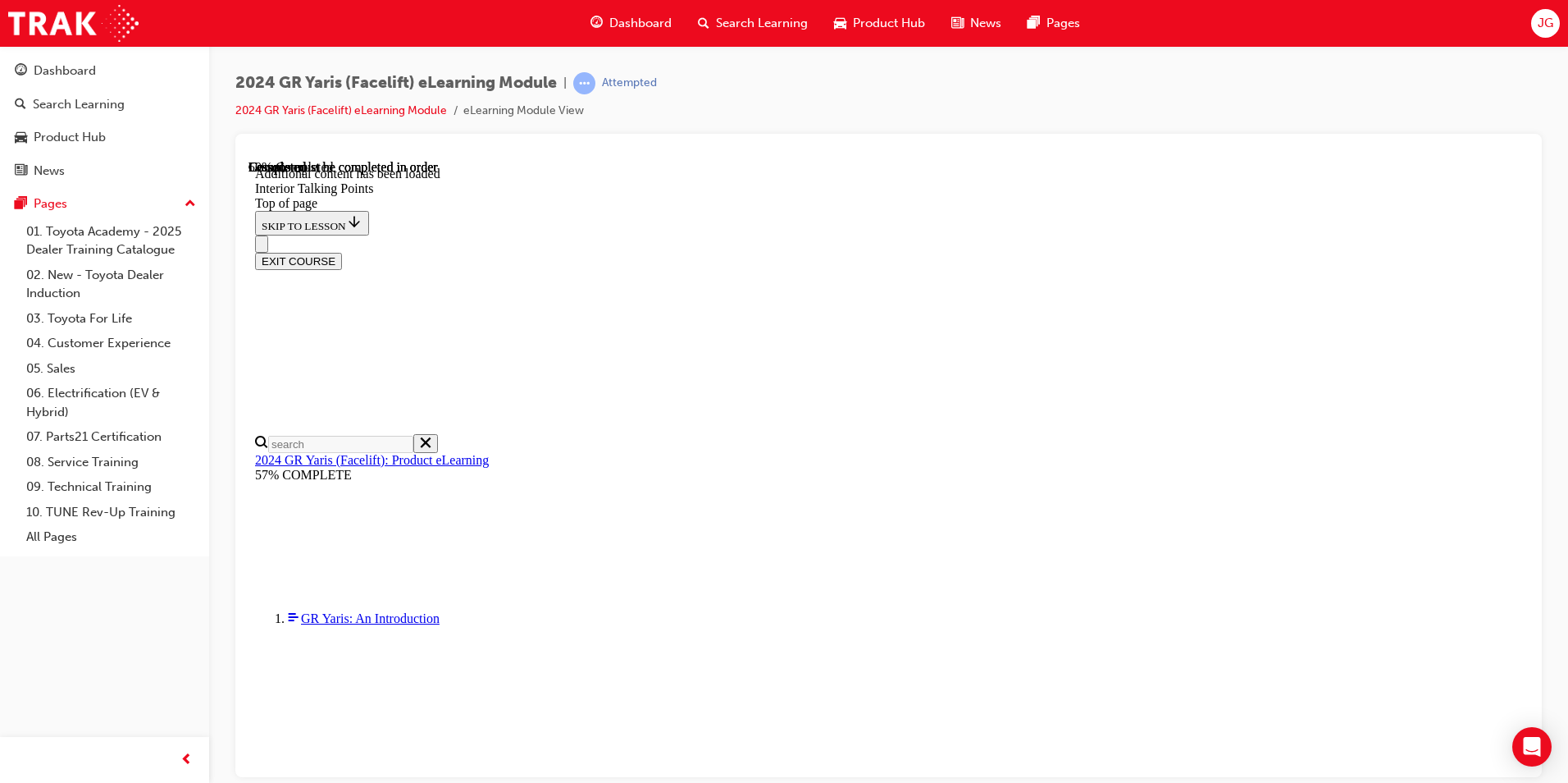
scroll to position [106, 0]
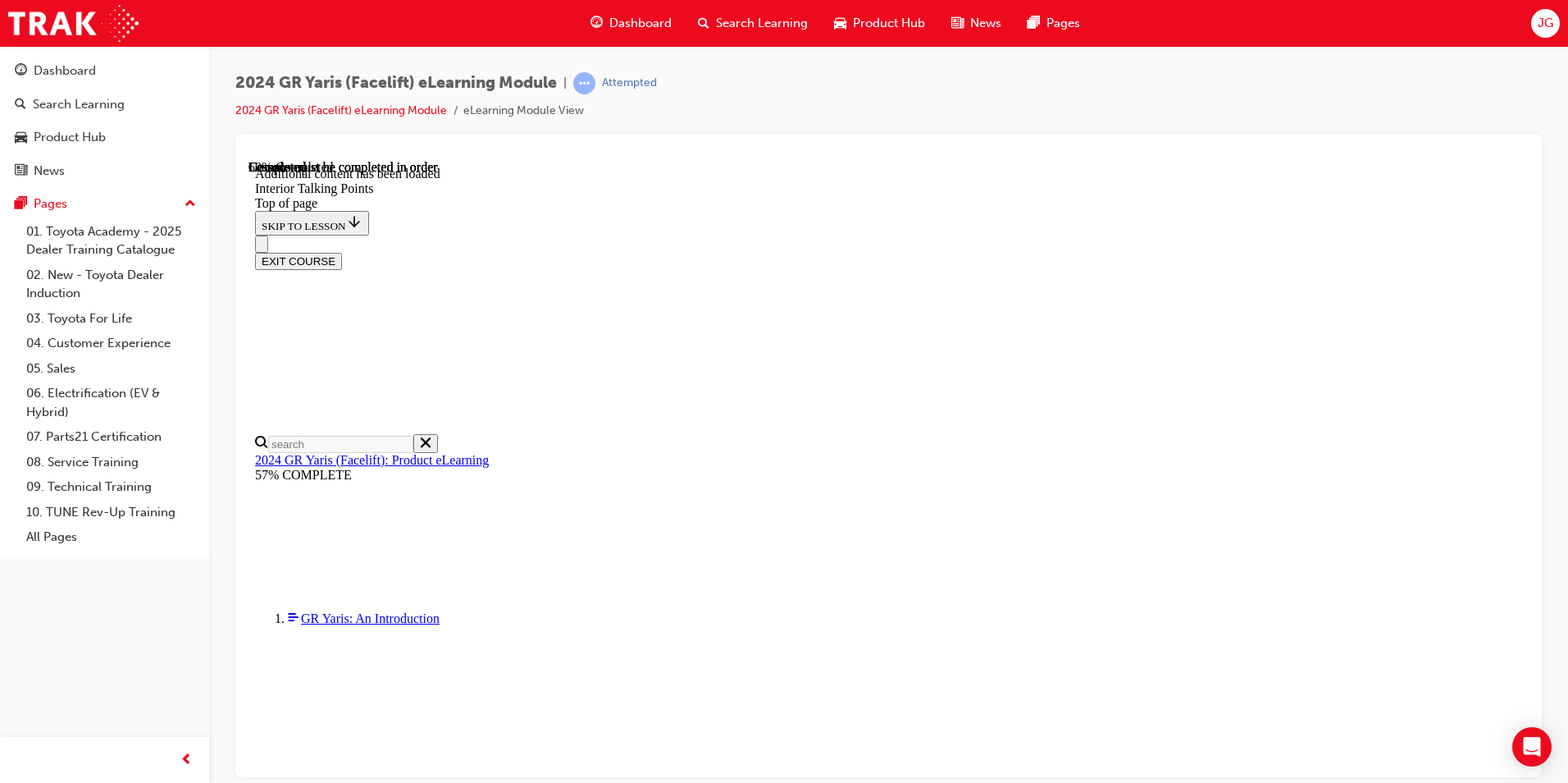
scroll to position [121, 0]
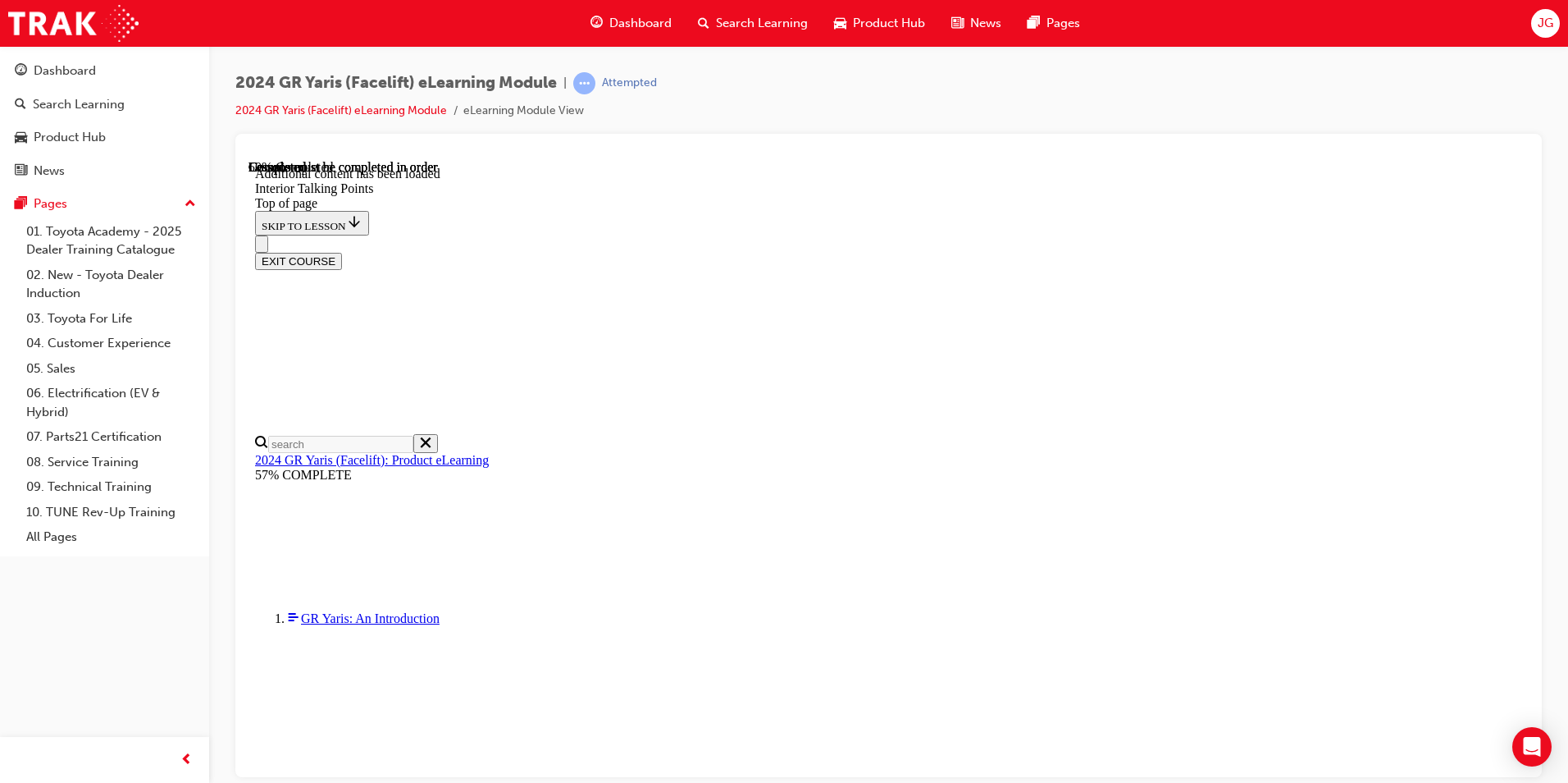
drag, startPoint x: 1271, startPoint y: 565, endPoint x: 1258, endPoint y: 568, distance: 13.3
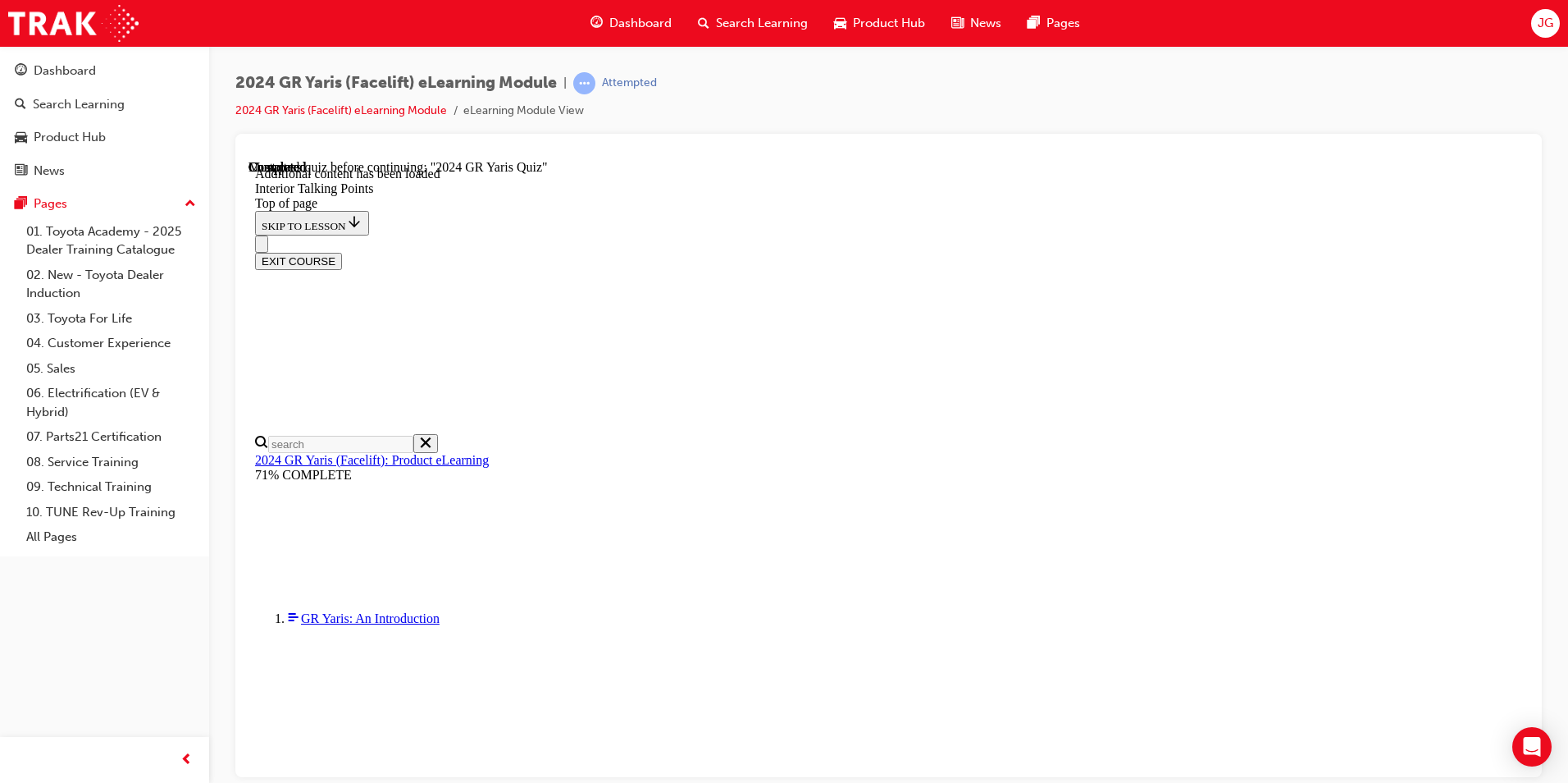
drag, startPoint x: 784, startPoint y: 305, endPoint x: 716, endPoint y: 246, distance: 90.0
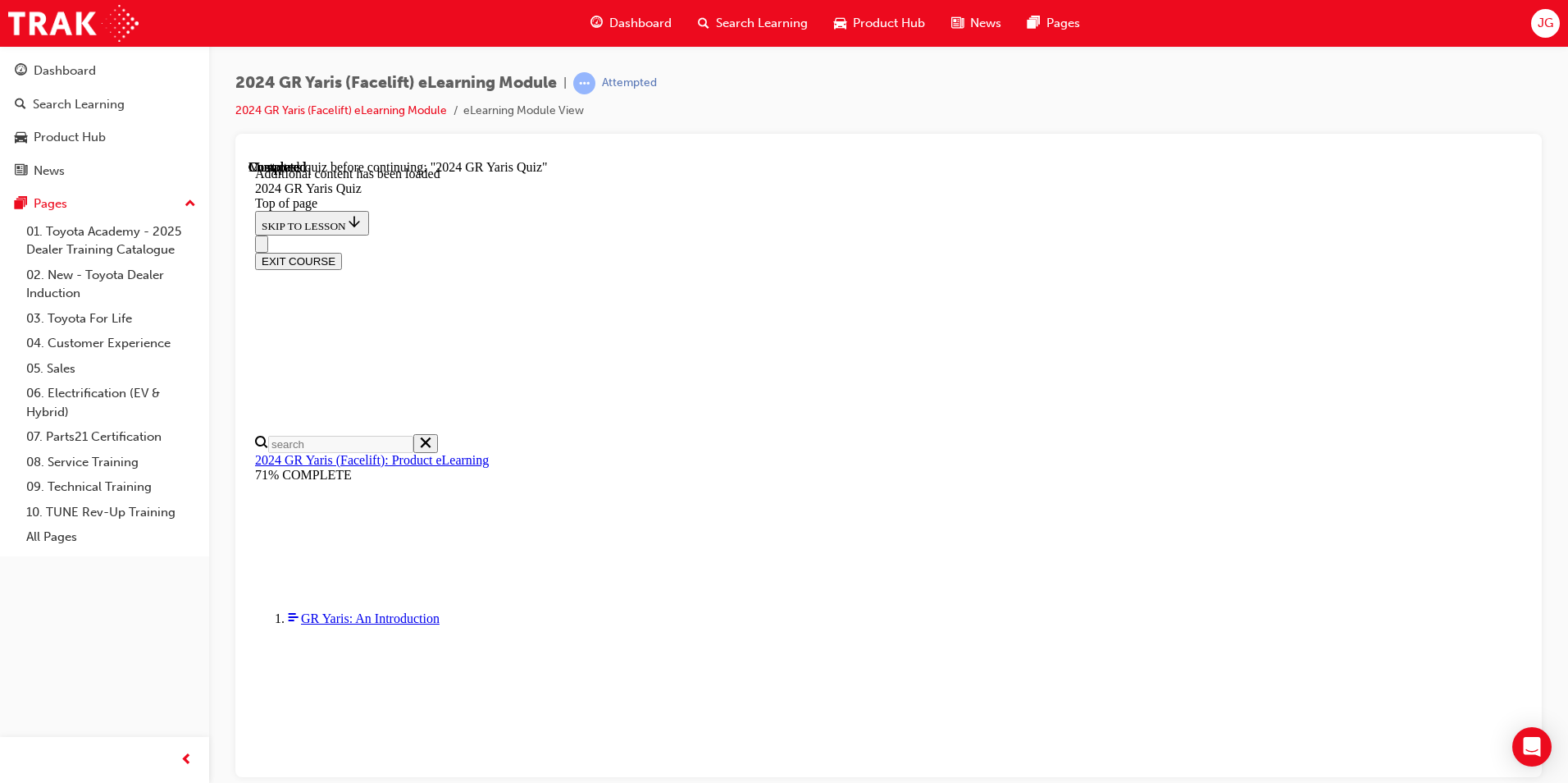
copy p "Which additional feature enhances the AWD performance found on GTS variants by …"
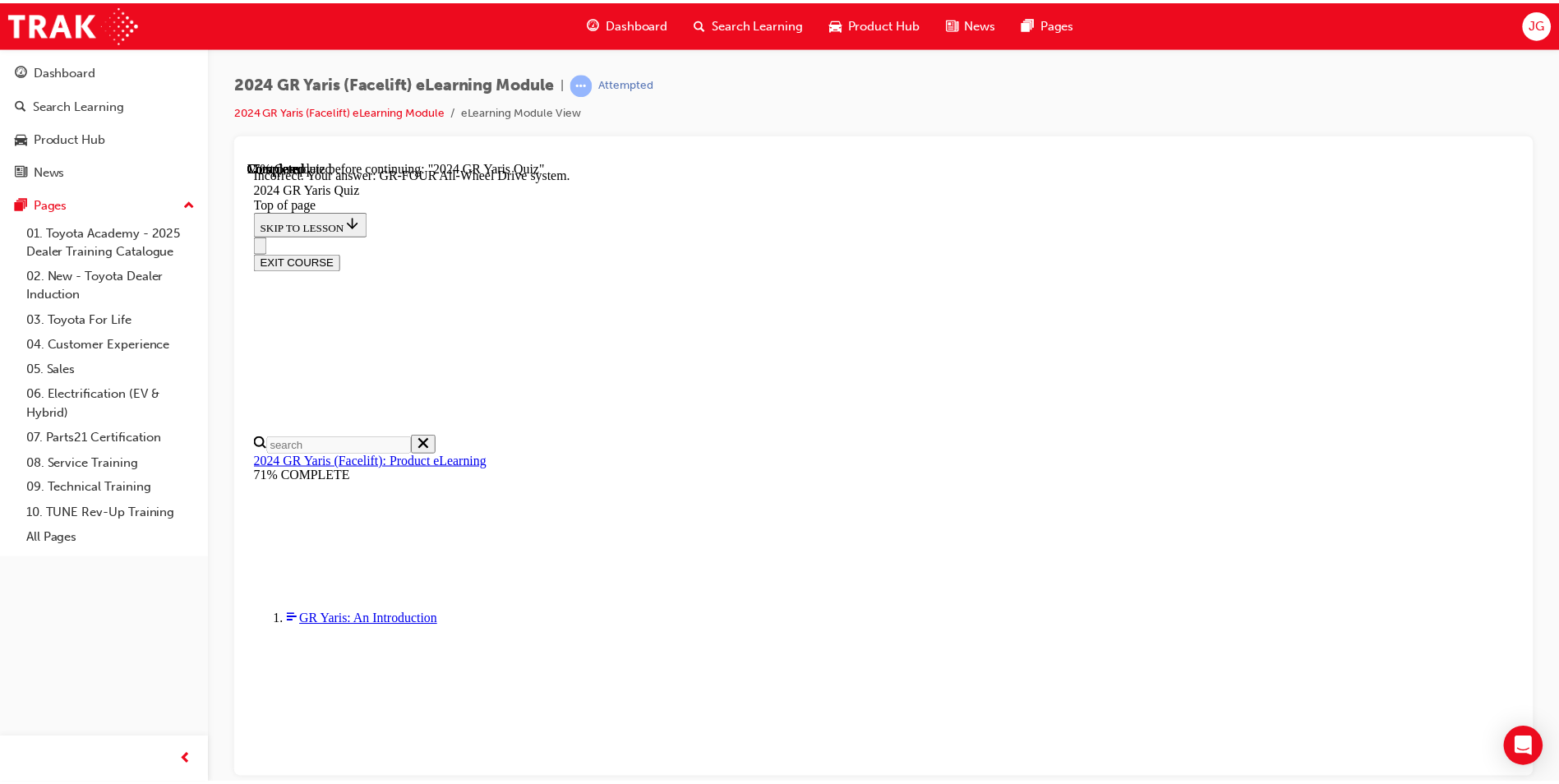
scroll to position [71, 0]
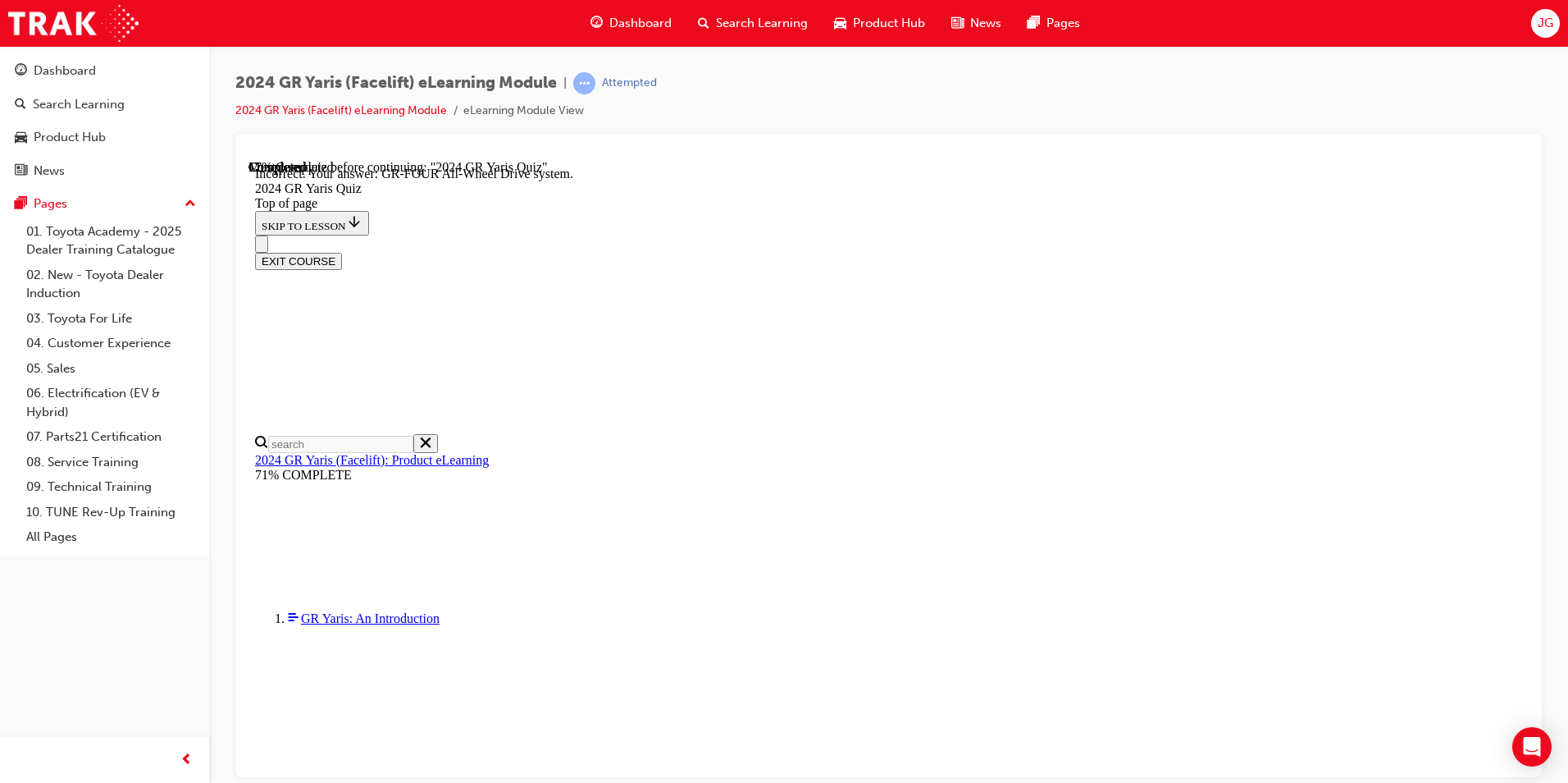
click at [776, 29] on span "Search Learning" at bounding box center [762, 23] width 92 height 19
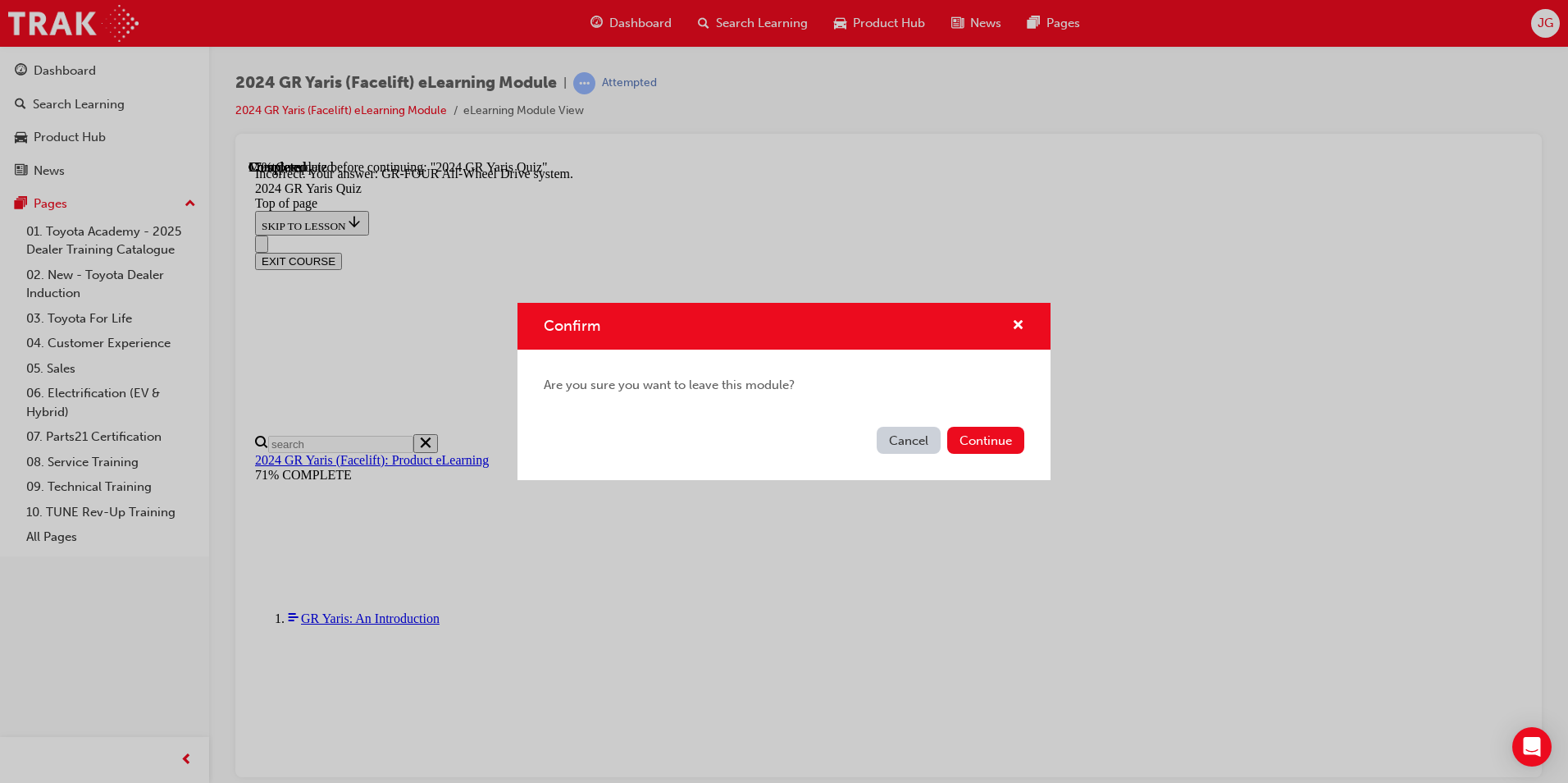
click at [910, 440] on button "Cancel" at bounding box center [909, 440] width 64 height 27
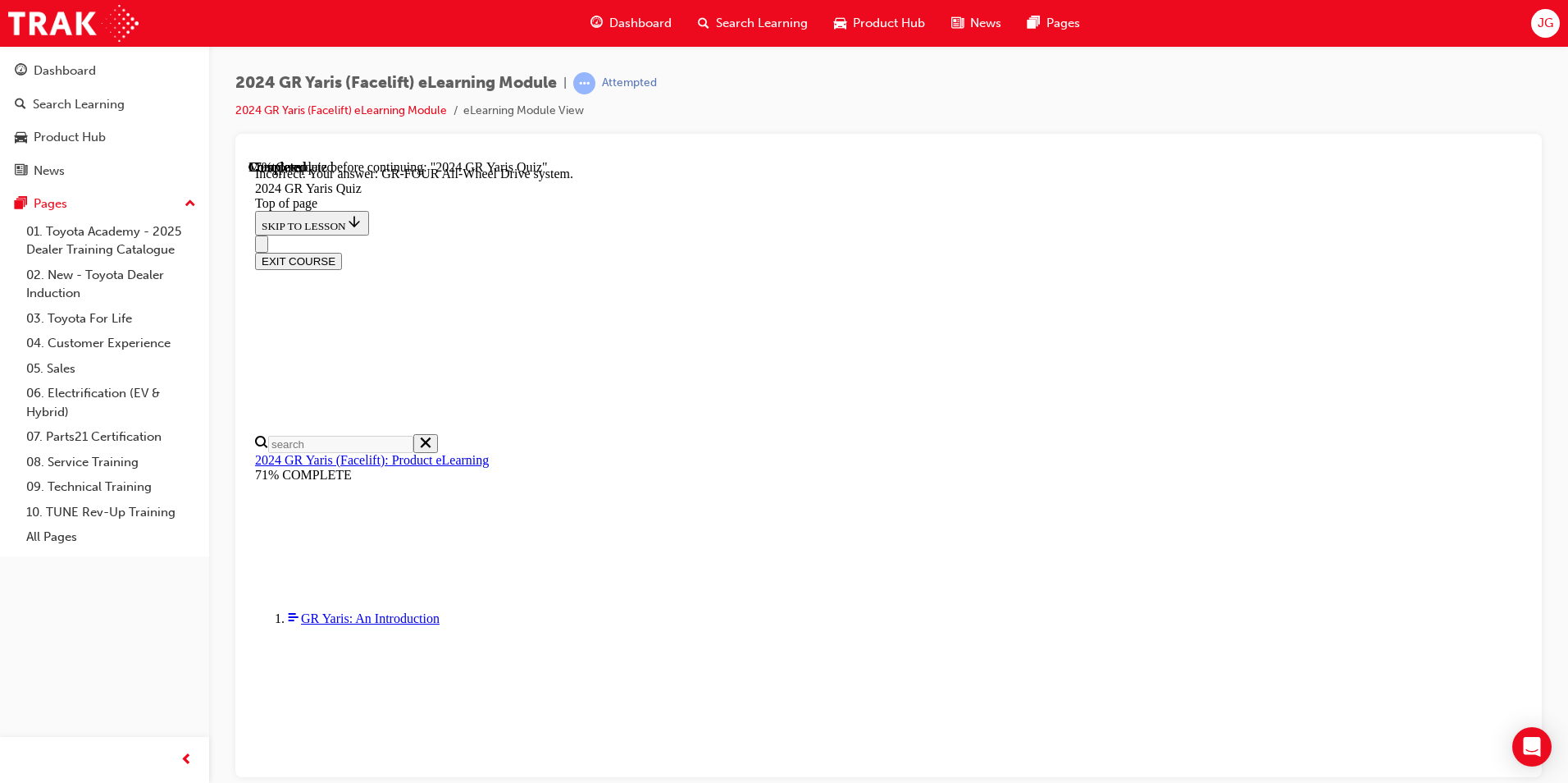
click at [781, 21] on span "Search Learning" at bounding box center [762, 23] width 92 height 19
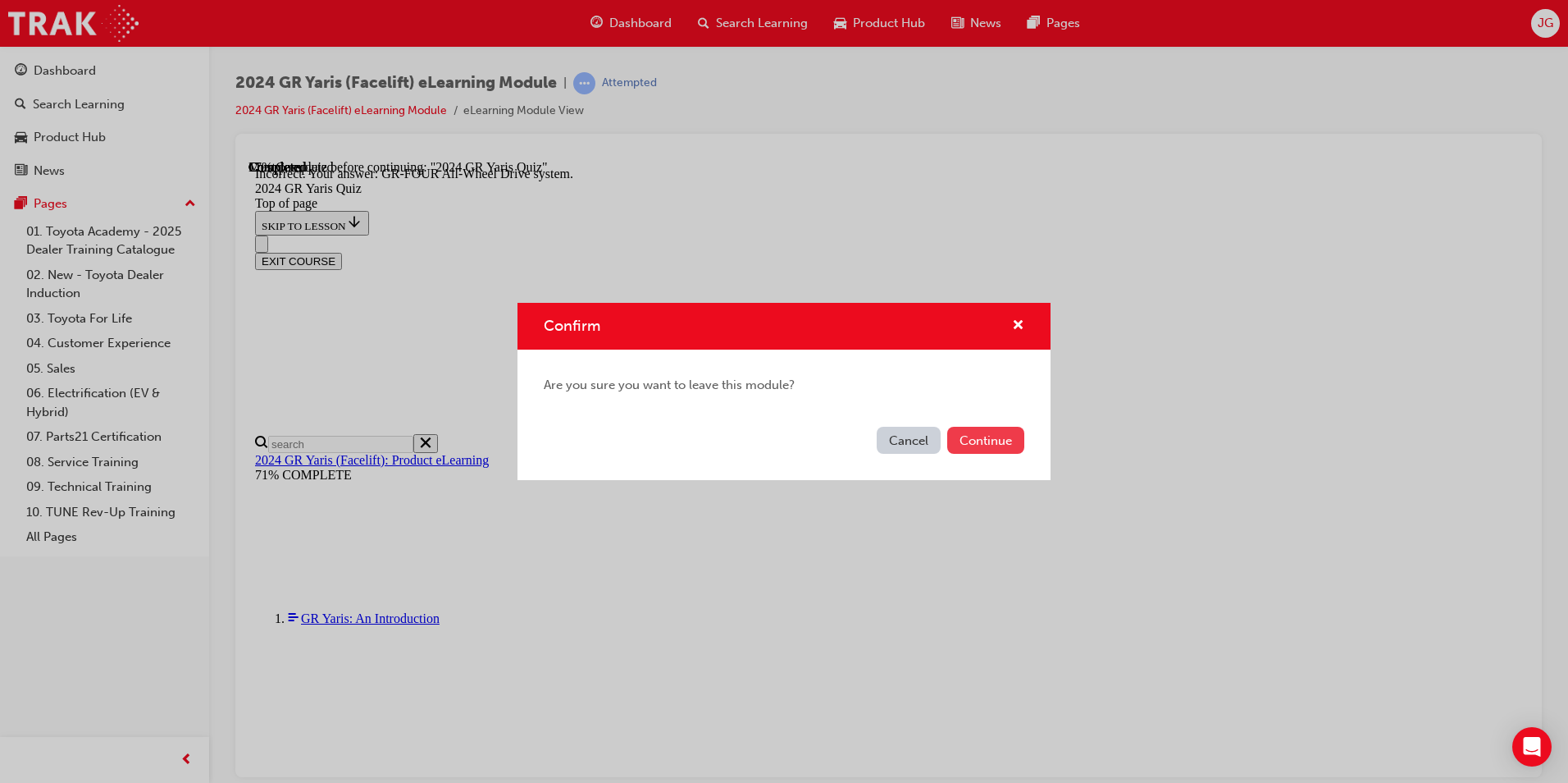
click at [996, 435] on button "Continue" at bounding box center [986, 440] width 77 height 27
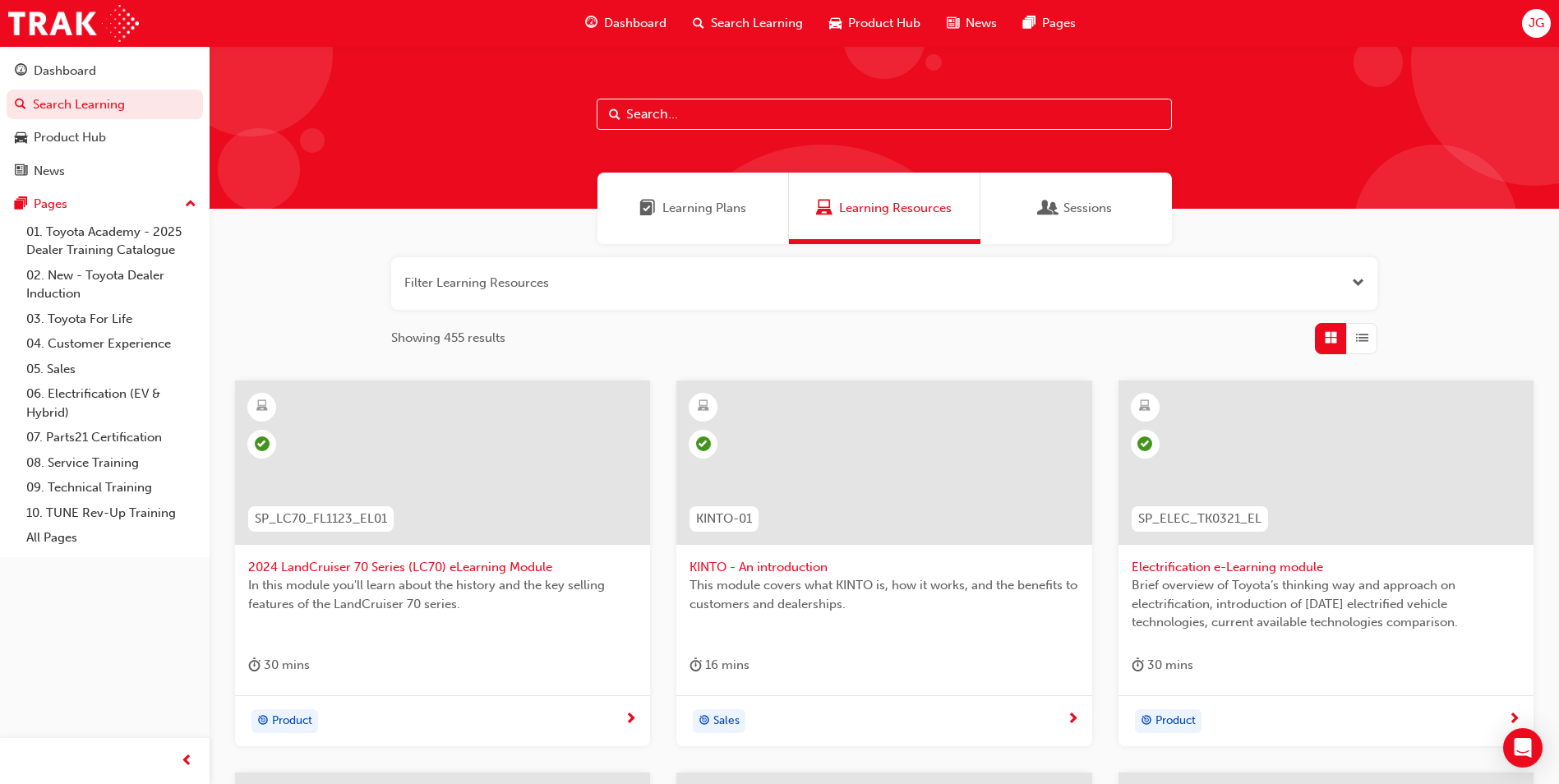
click at [725, 202] on span "Learning Plans" at bounding box center [704, 208] width 84 height 19
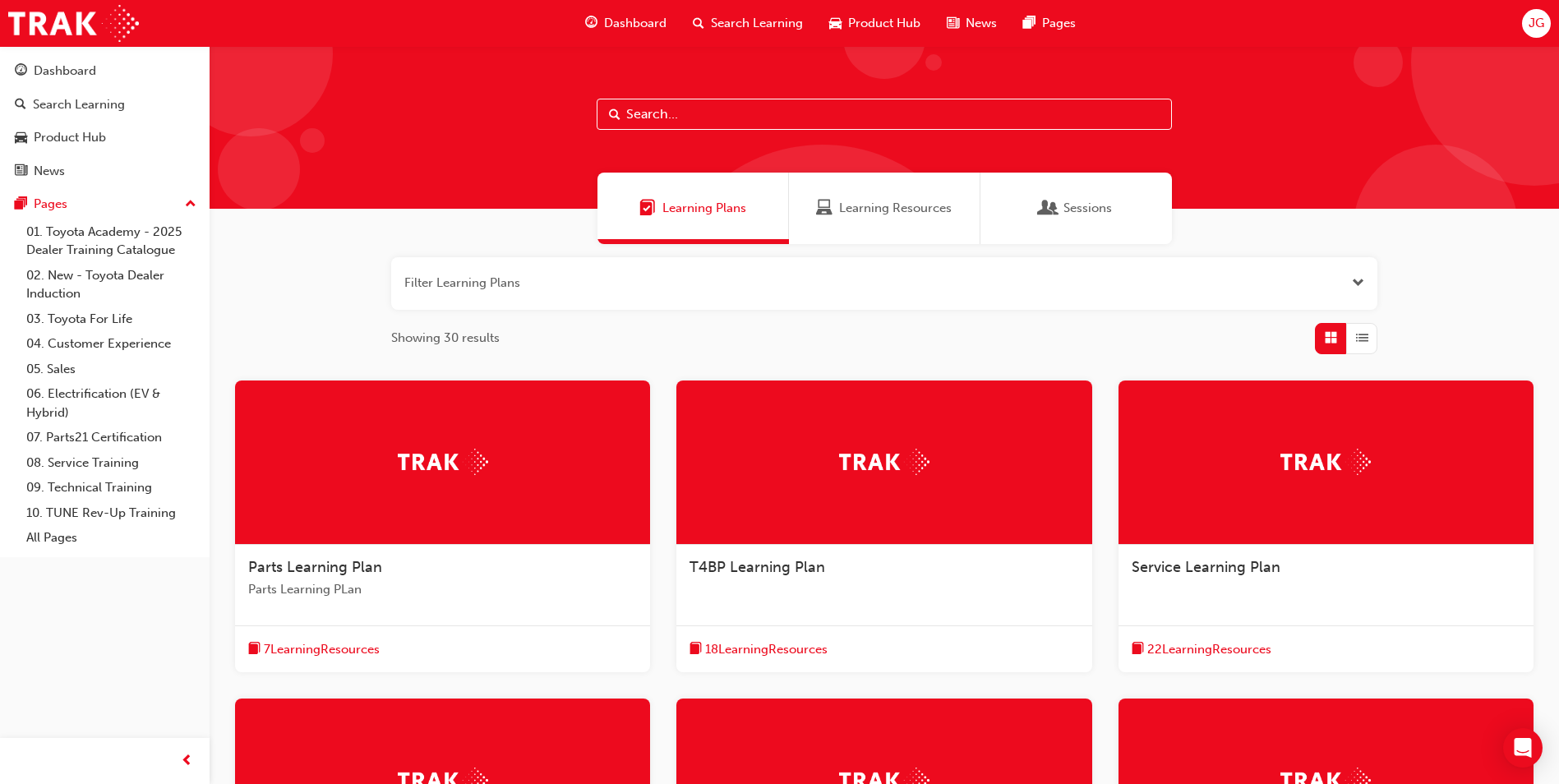
click at [878, 196] on div "Learning Resources" at bounding box center [885, 208] width 192 height 72
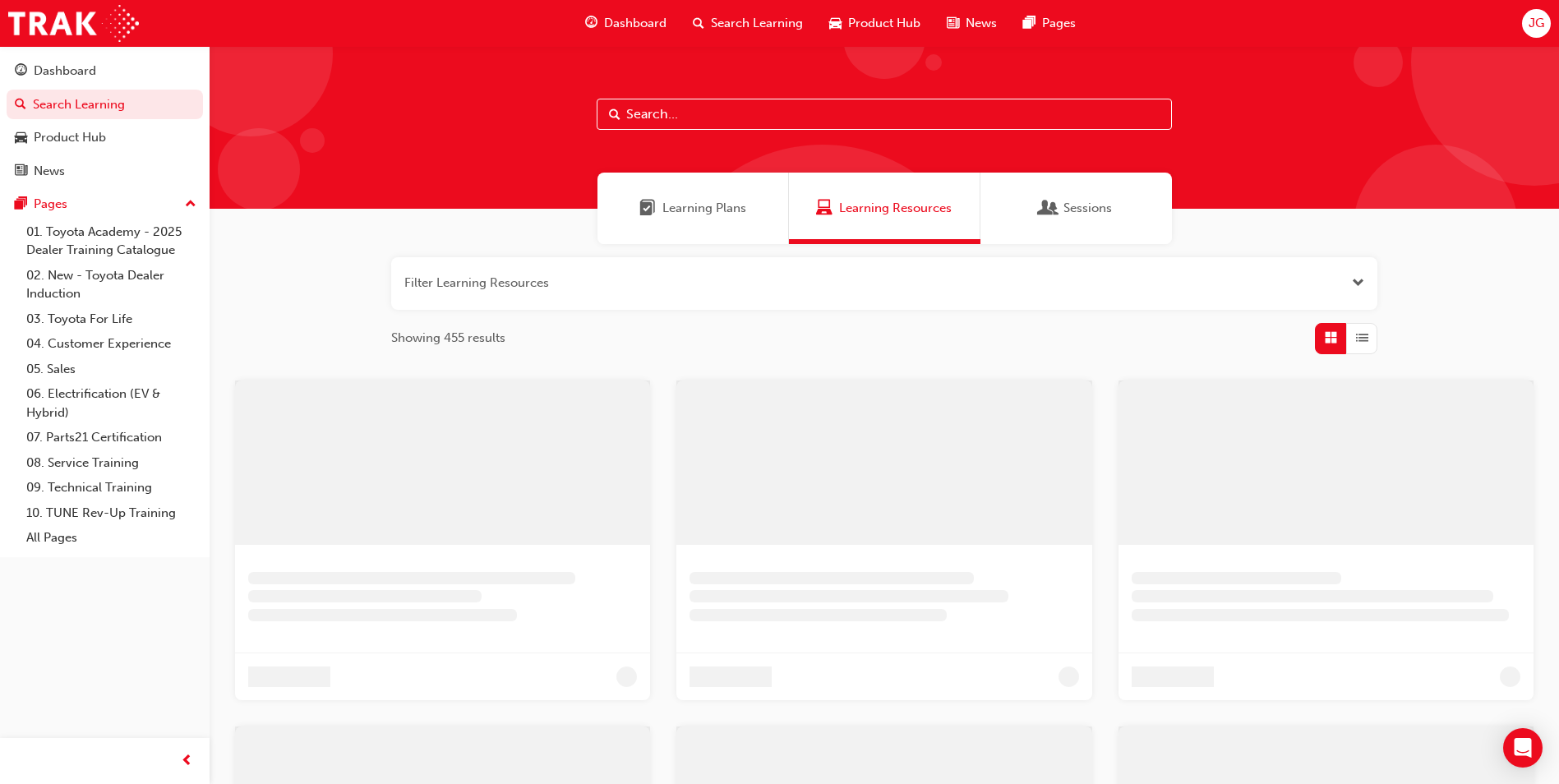
click at [878, 196] on div "Learning Resources" at bounding box center [885, 208] width 192 height 72
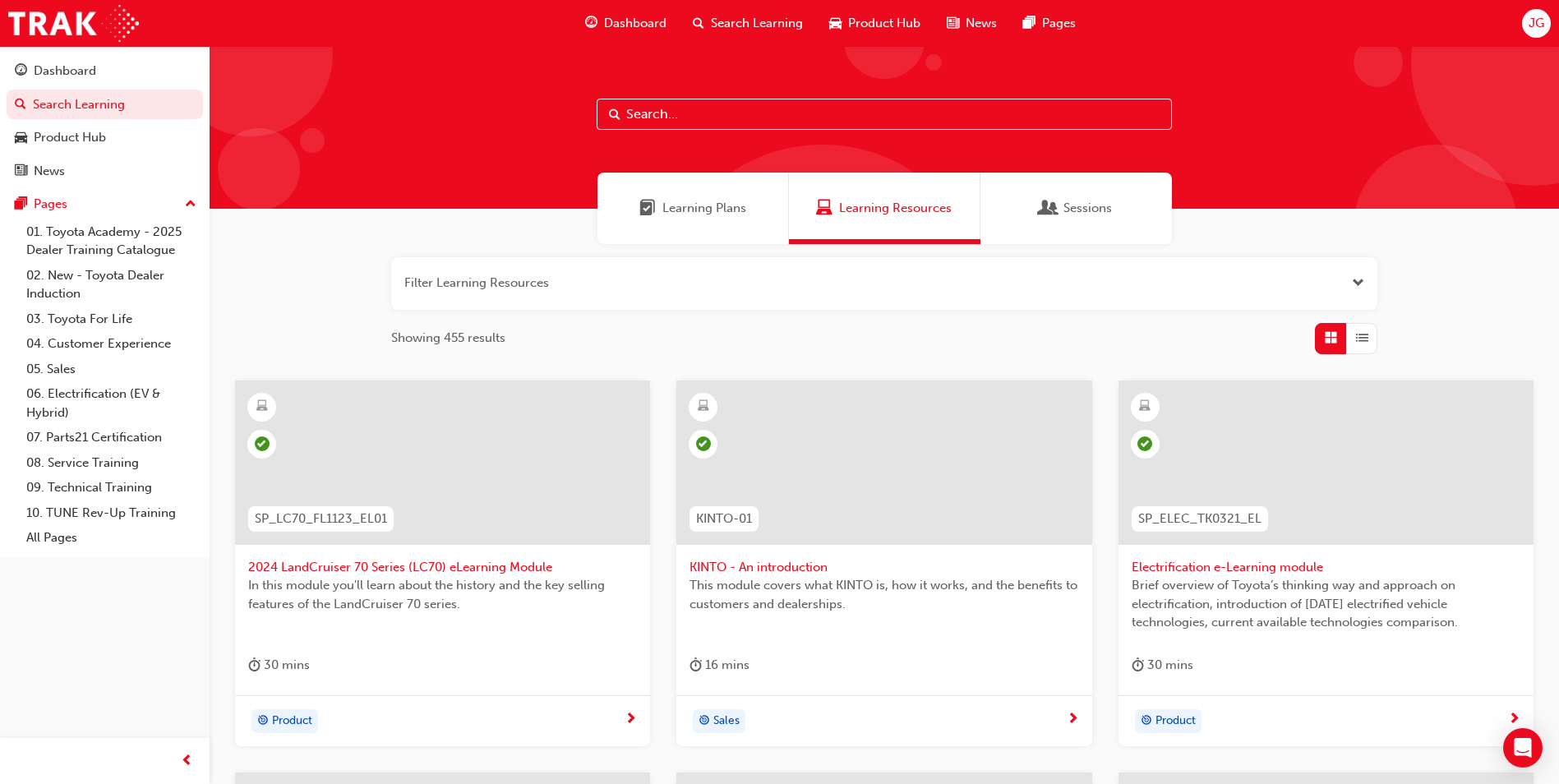
click at [646, 22] on span "Dashboard" at bounding box center [636, 23] width 63 height 19
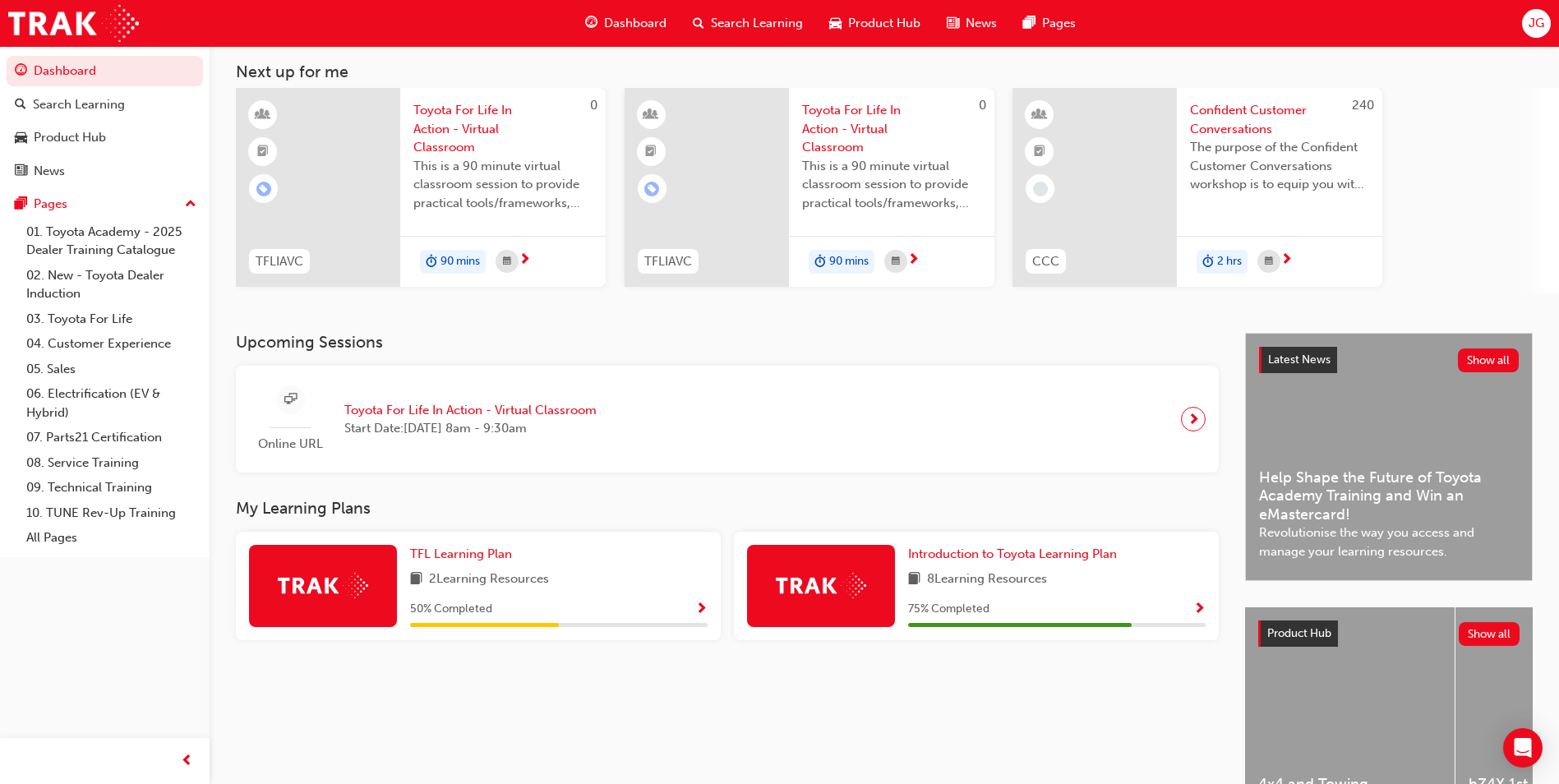
scroll to position [87, 0]
click at [1210, 123] on span "Confident Customer Conversations" at bounding box center [1279, 119] width 179 height 37
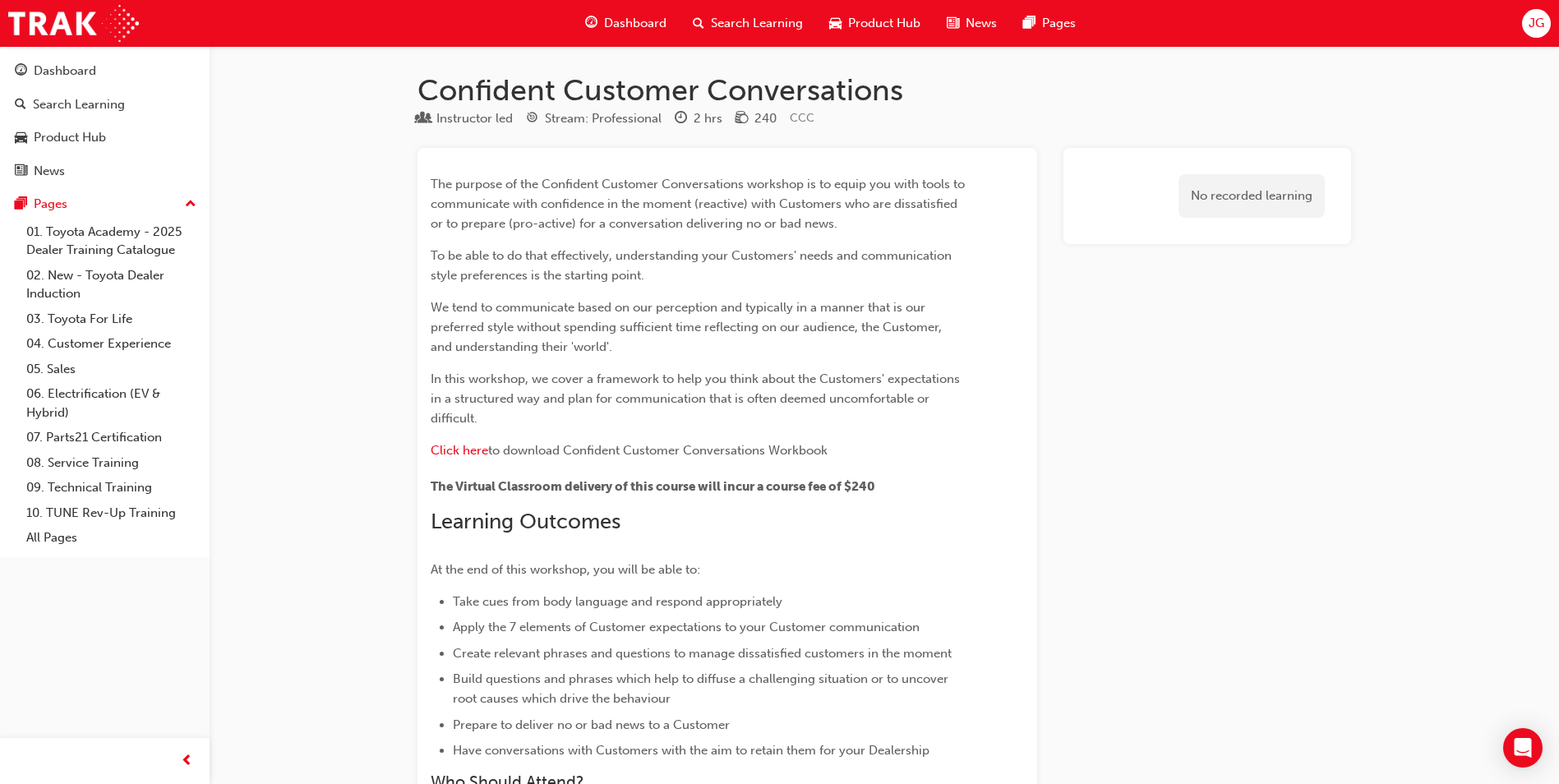
click at [650, 19] on span "Dashboard" at bounding box center [636, 23] width 63 height 19
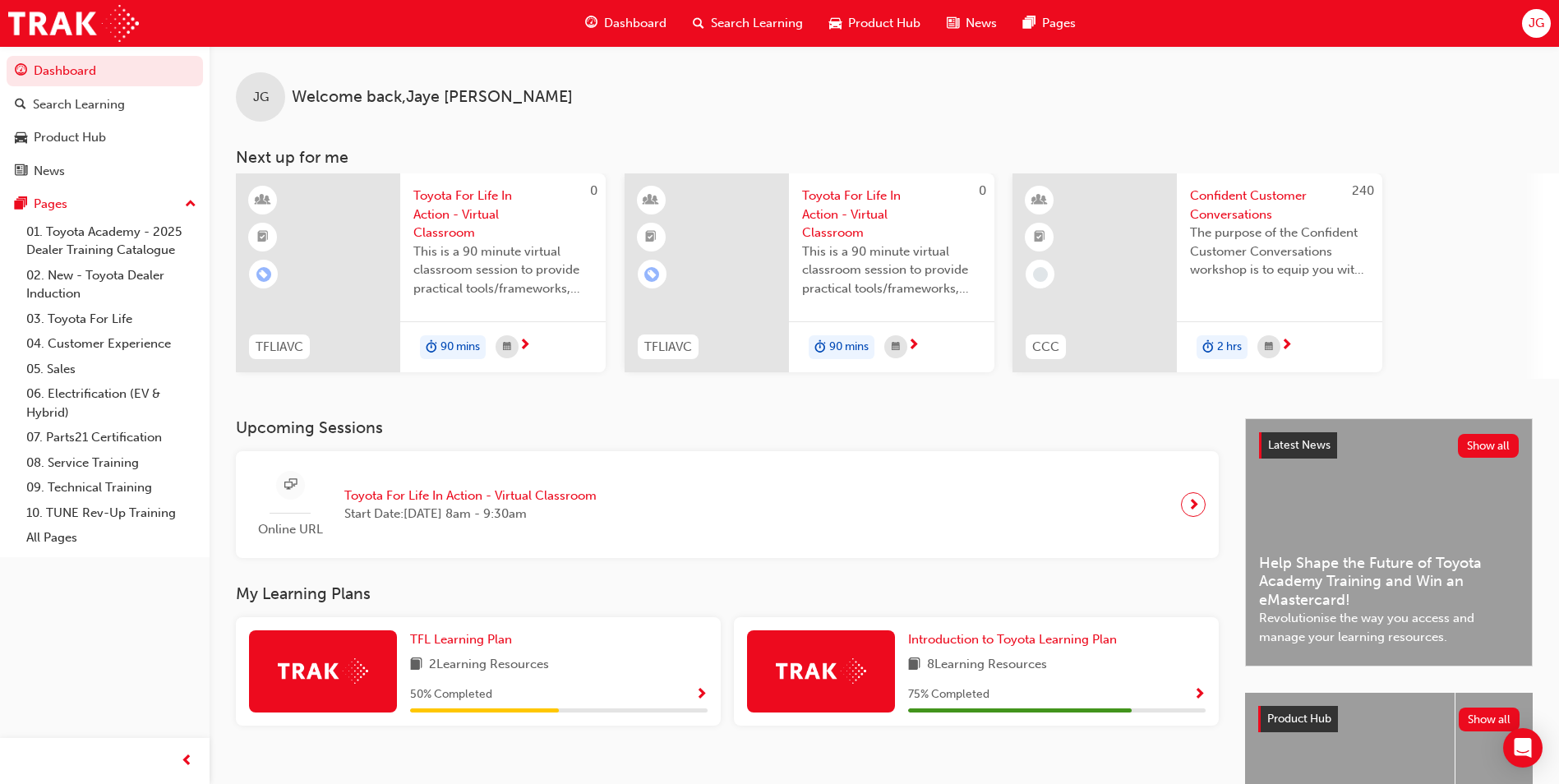
click at [895, 27] on span "Product Hub" at bounding box center [884, 23] width 72 height 19
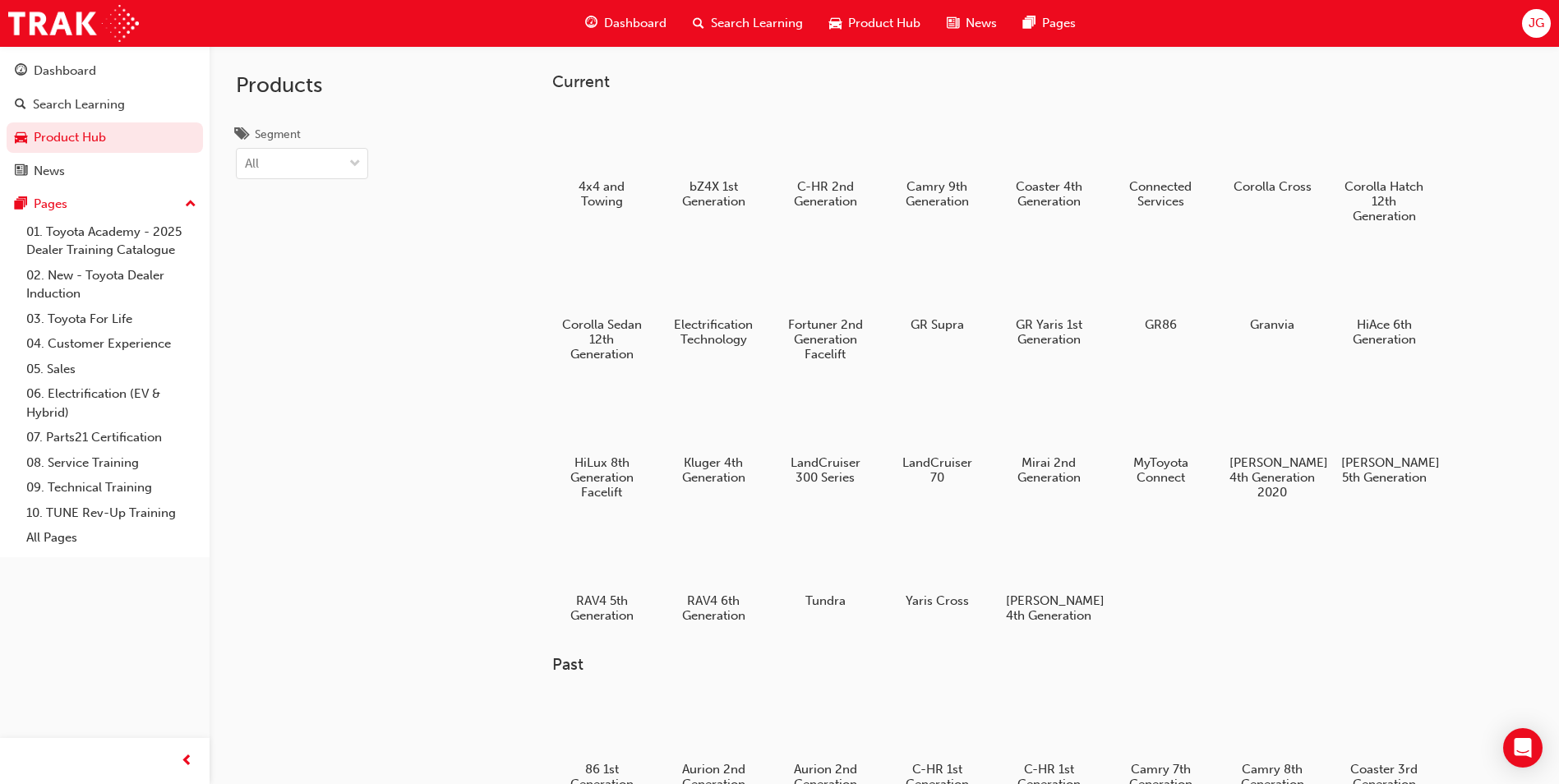
click at [848, 22] on span "Product Hub" at bounding box center [884, 23] width 72 height 19
click at [771, 21] on span "Search Learning" at bounding box center [756, 23] width 92 height 19
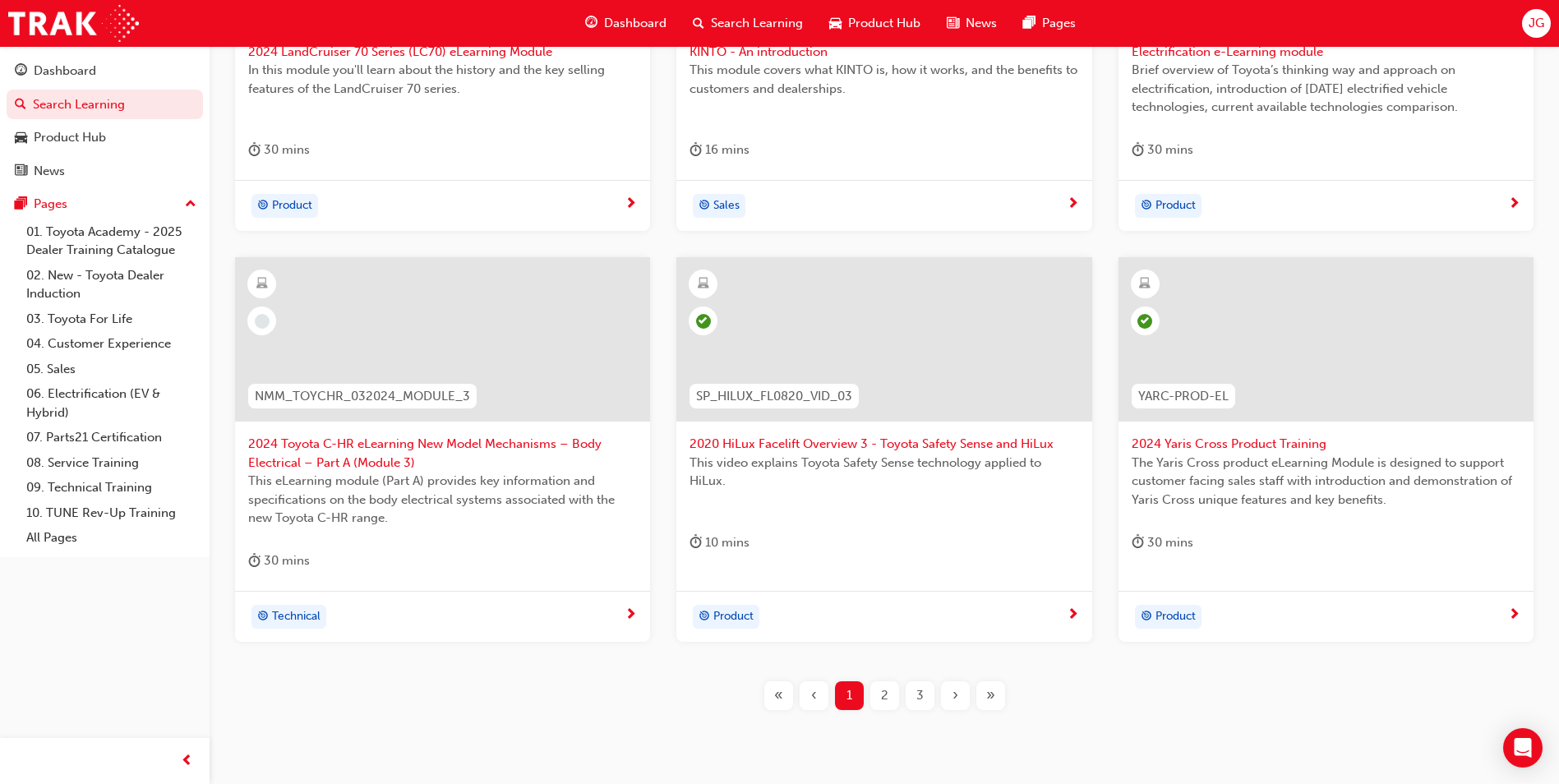
scroll to position [519, 0]
click at [885, 695] on span "2" at bounding box center [885, 692] width 7 height 19
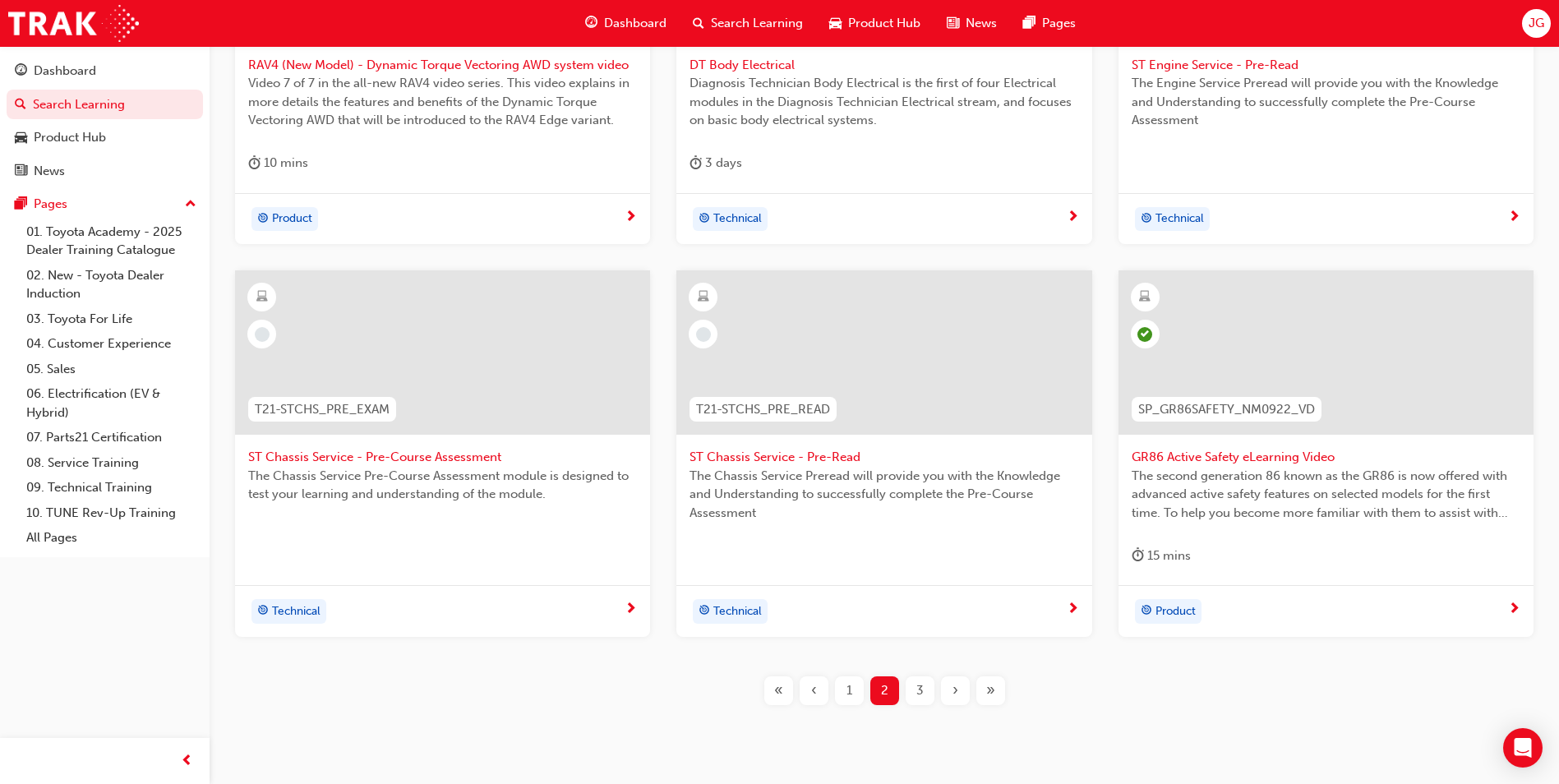
scroll to position [504, 0]
click at [922, 692] on span "3" at bounding box center [920, 689] width 7 height 19
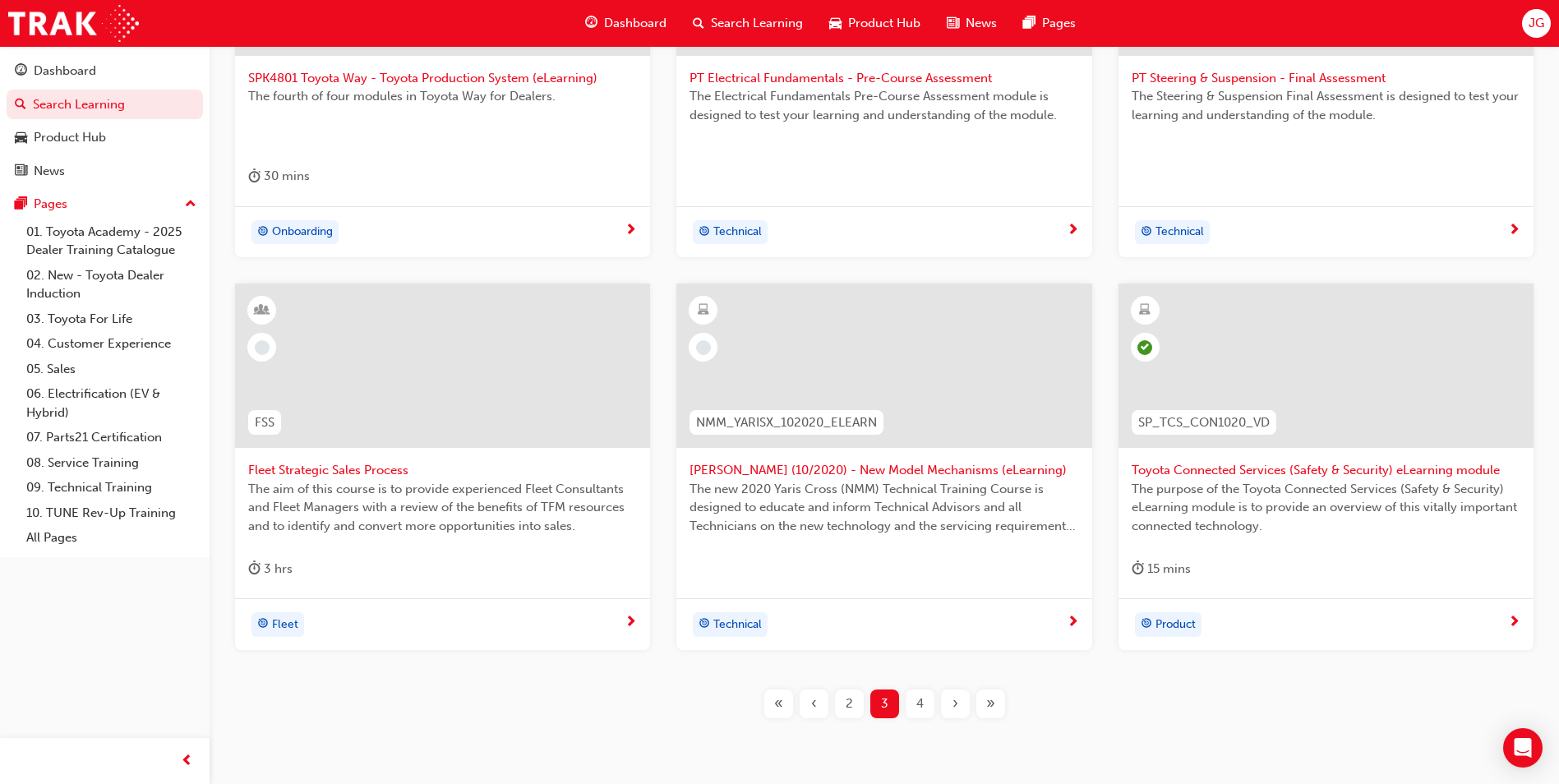
scroll to position [556, 0]
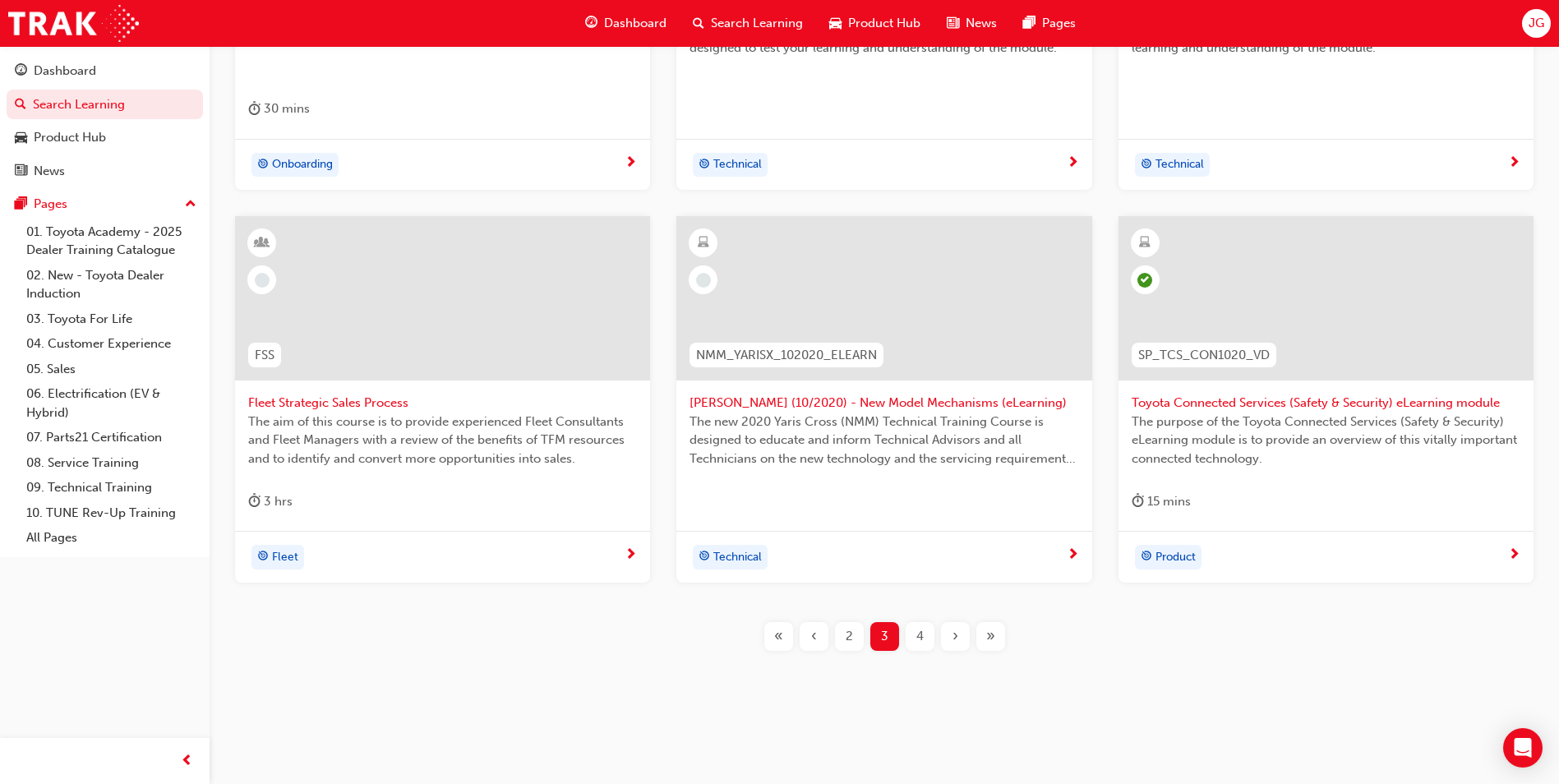
click at [906, 633] on div "4" at bounding box center [920, 636] width 29 height 29
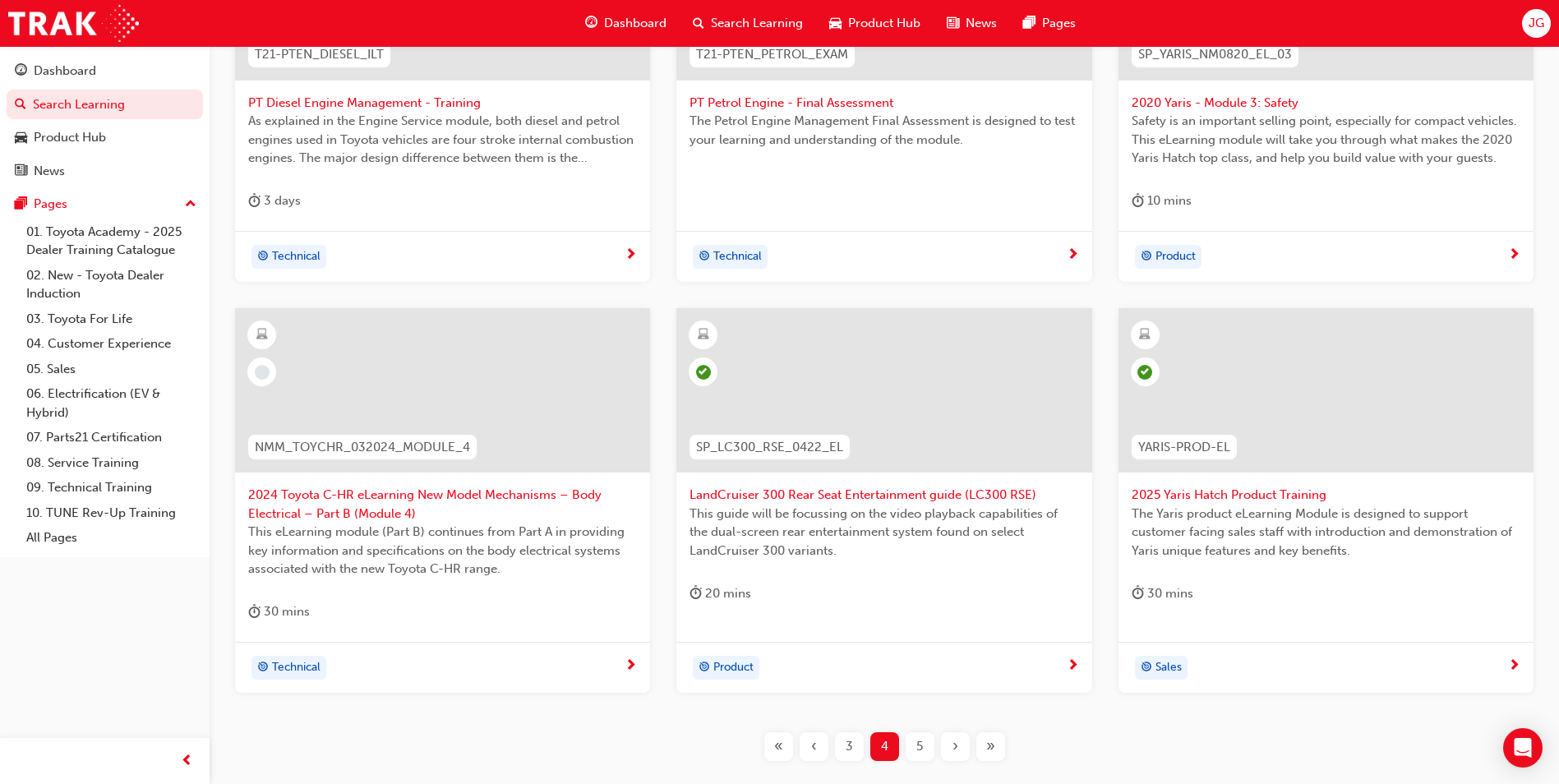
scroll to position [465, 0]
click at [920, 740] on span "5" at bounding box center [919, 745] width 6 height 19
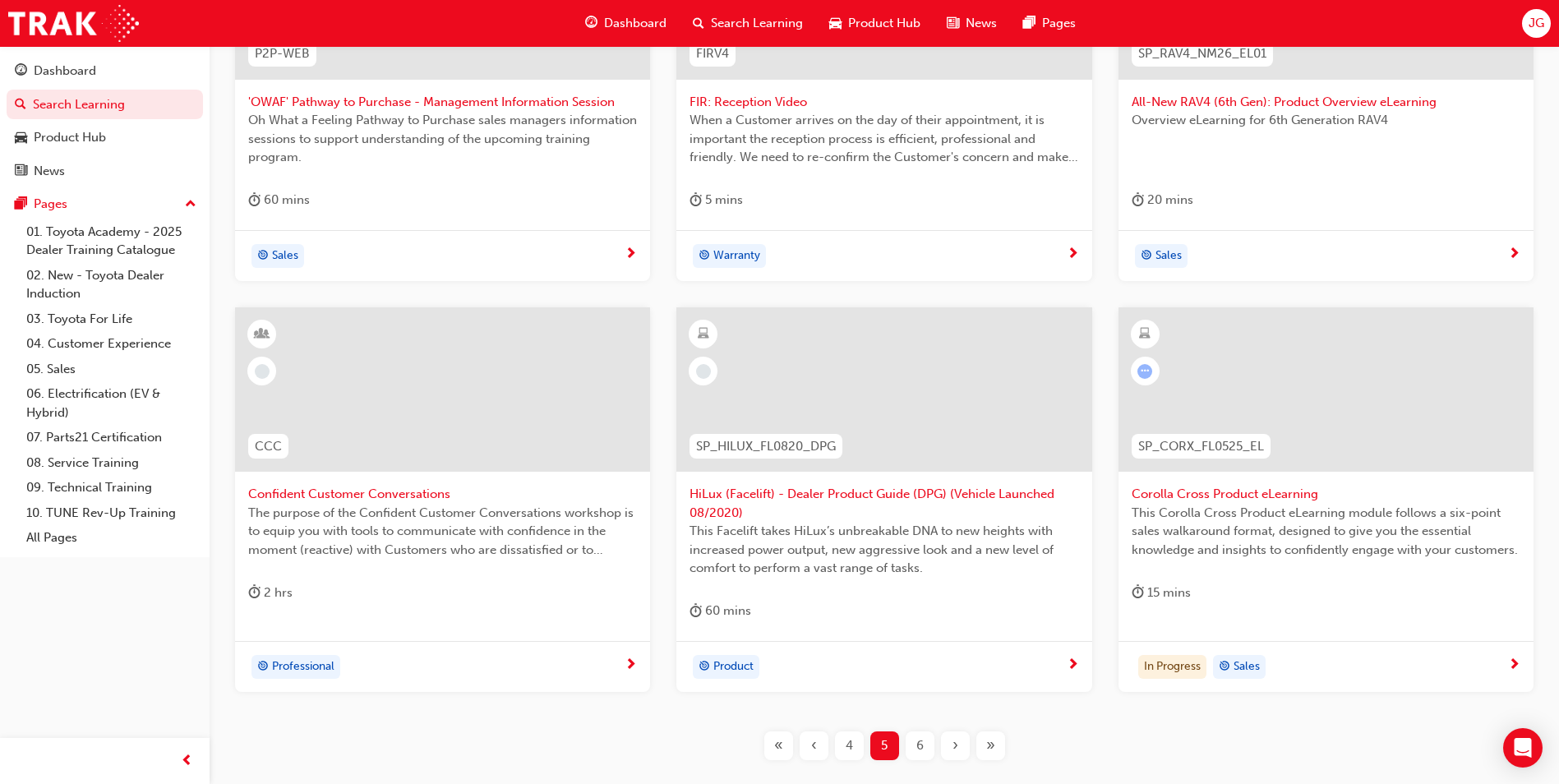
click at [266, 450] on span "CCC" at bounding box center [267, 446] width 27 height 19
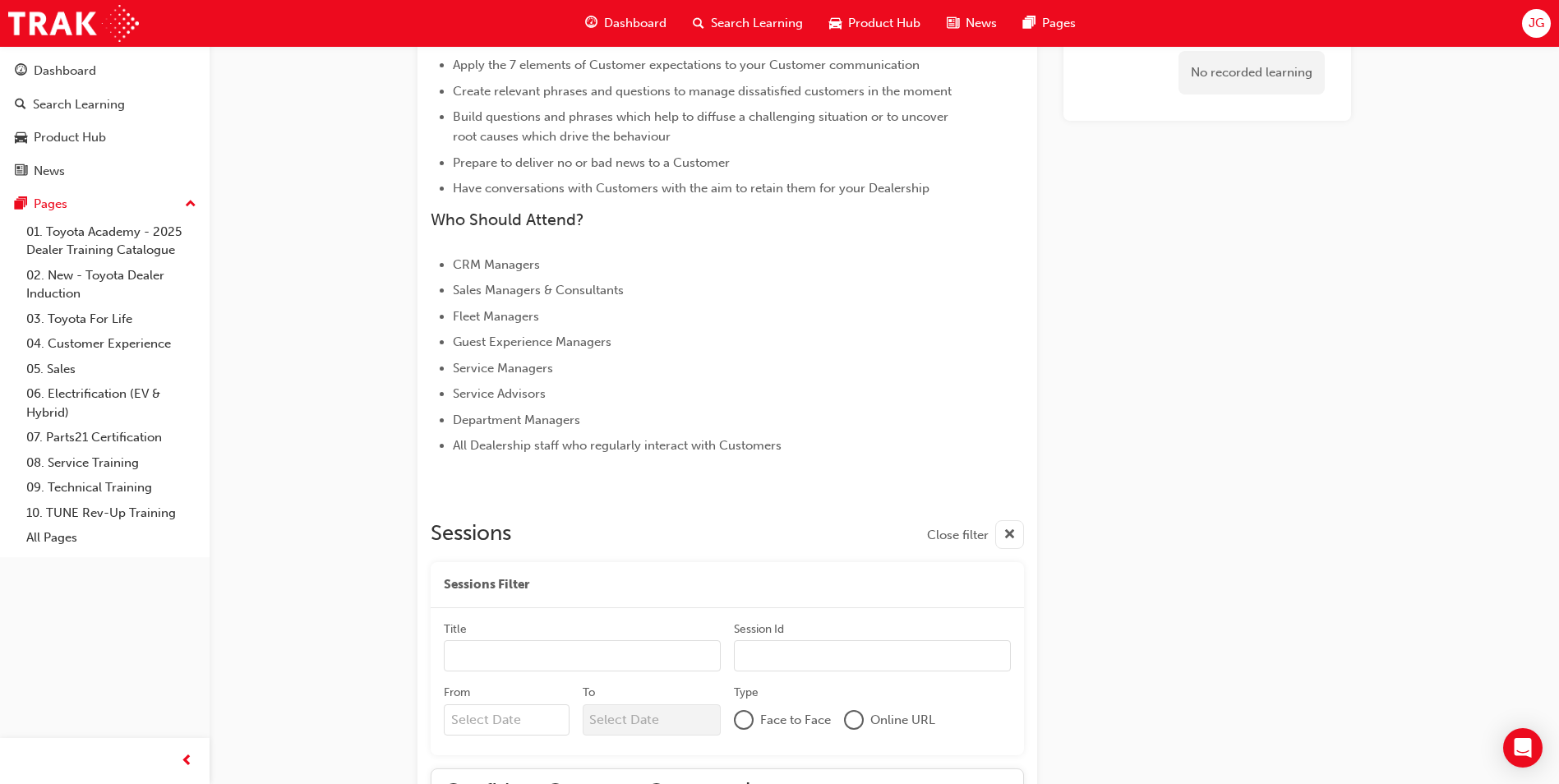
scroll to position [561, 0]
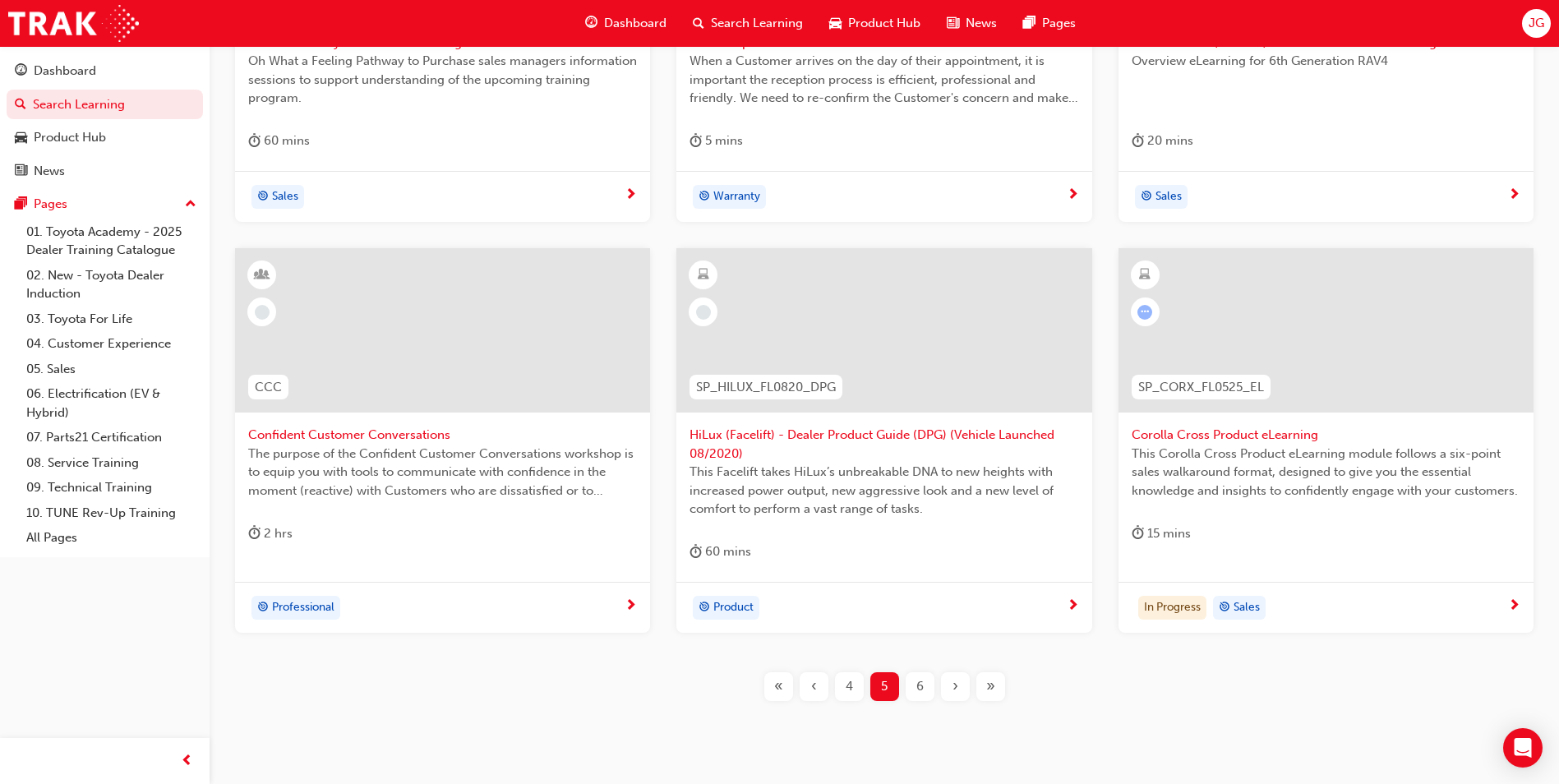
scroll to position [574, 0]
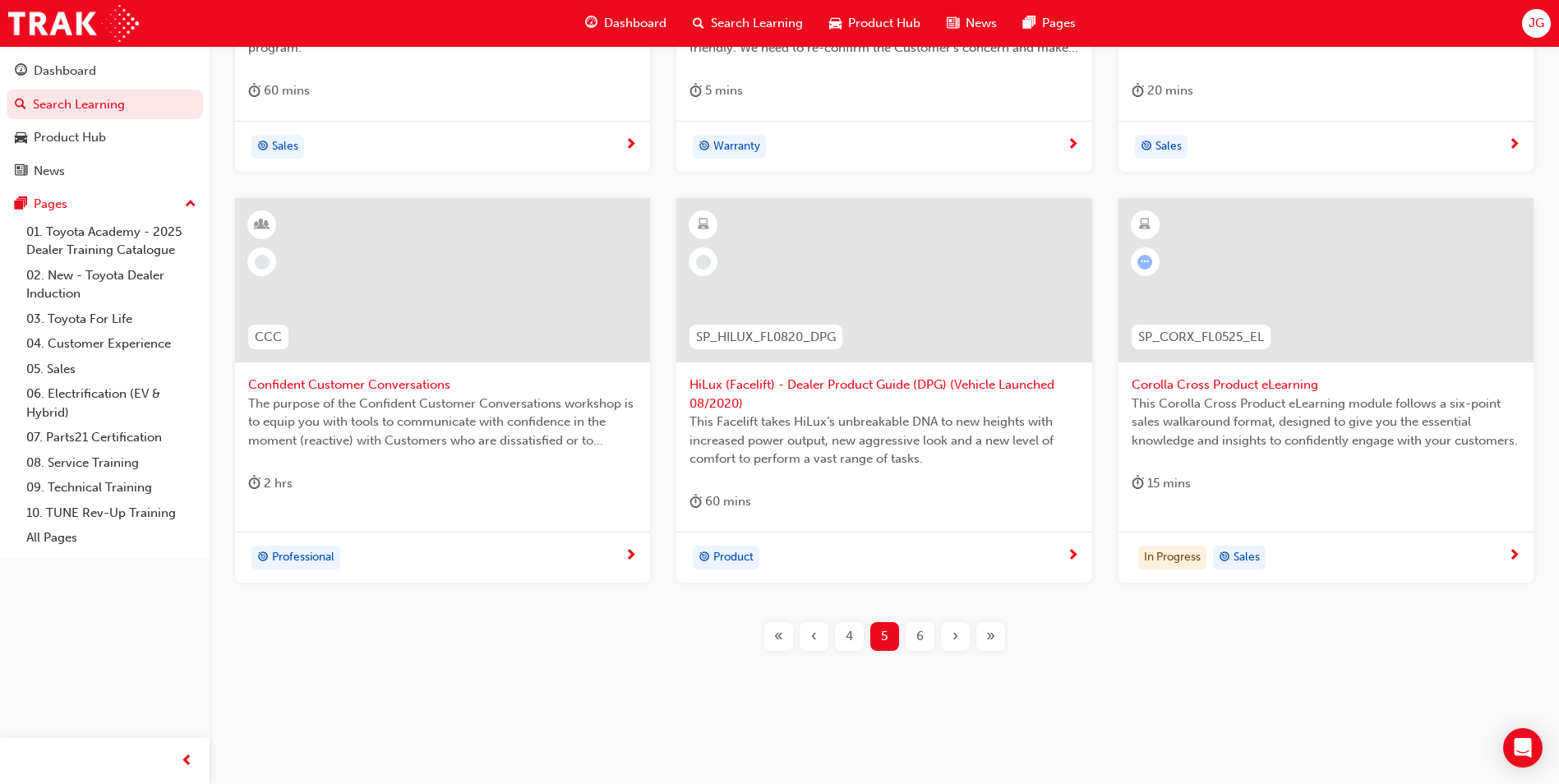
click at [923, 649] on div "6" at bounding box center [920, 636] width 29 height 29
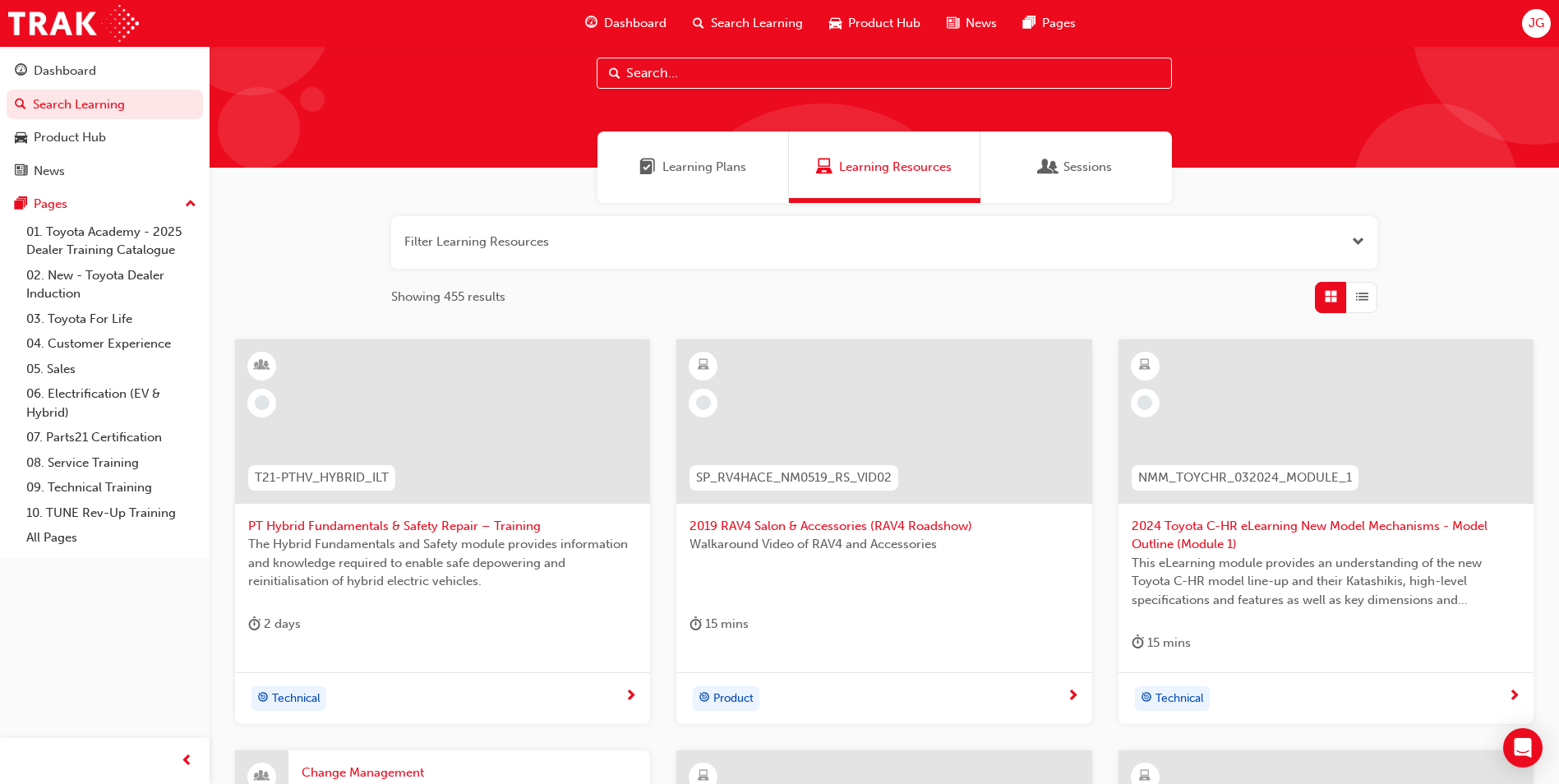
scroll to position [41, 0]
